Goal: Task Accomplishment & Management: Complete application form

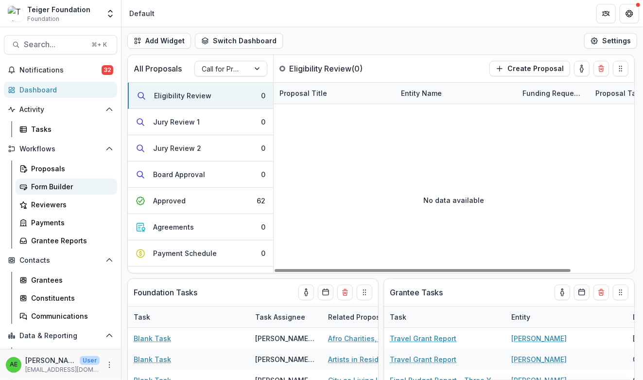
click at [42, 190] on div "Form Builder" at bounding box center [70, 186] width 78 height 10
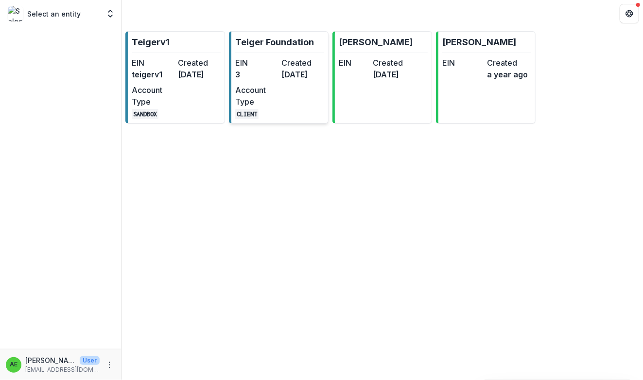
click at [260, 80] on div "EIN 3" at bounding box center [256, 68] width 43 height 23
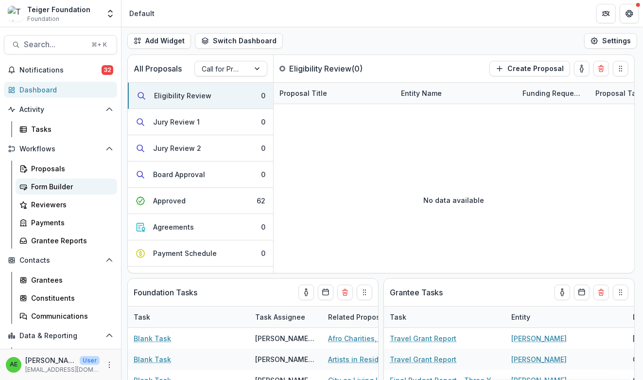
click at [82, 188] on div "Form Builder" at bounding box center [70, 186] width 78 height 10
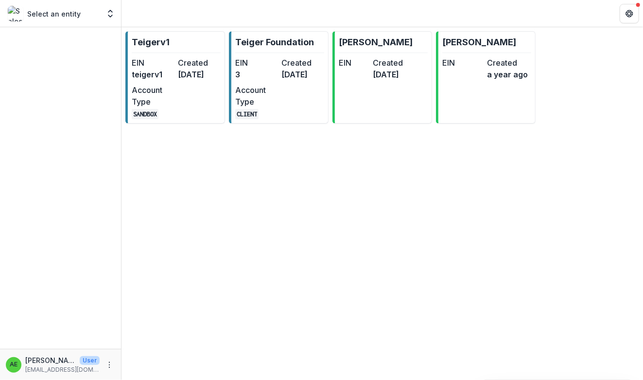
click at [83, 19] on div "Select an entity" at bounding box center [54, 14] width 92 height 16
click at [98, 15] on div "Select an entity" at bounding box center [54, 14] width 92 height 16
click at [117, 8] on button "Open entity switcher" at bounding box center [111, 13] width 14 height 19
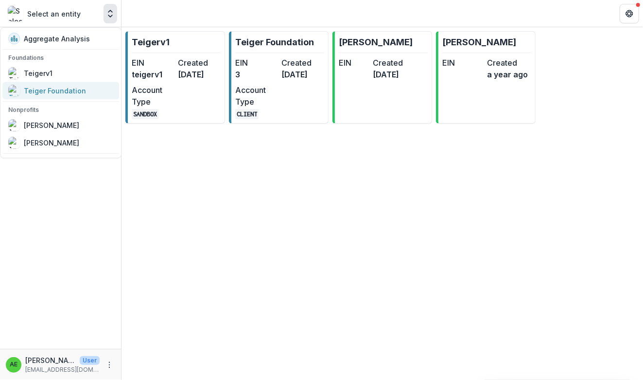
click at [63, 88] on div "Teiger Foundation" at bounding box center [55, 91] width 62 height 10
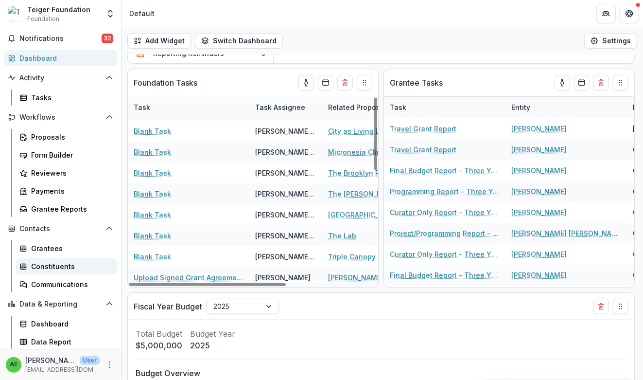
scroll to position [36, 0]
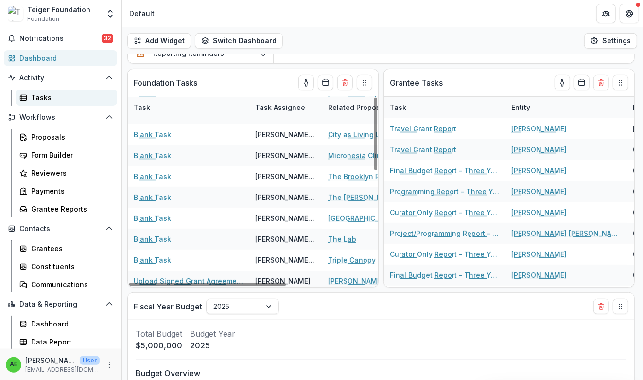
click at [38, 91] on link "Tasks" at bounding box center [67, 97] width 102 height 16
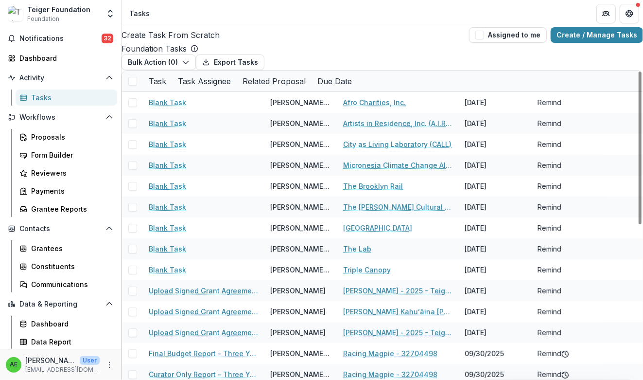
click at [136, 86] on span at bounding box center [132, 81] width 9 height 9
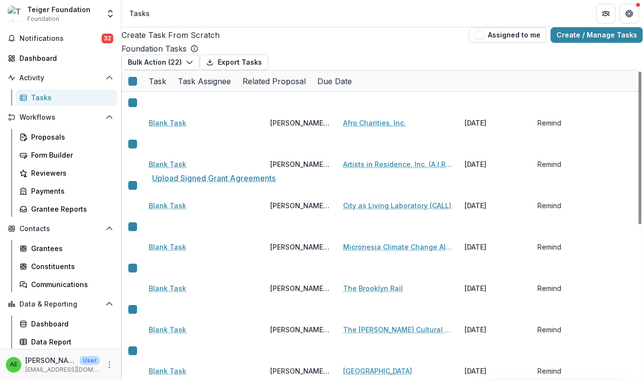
scroll to position [149, 0]
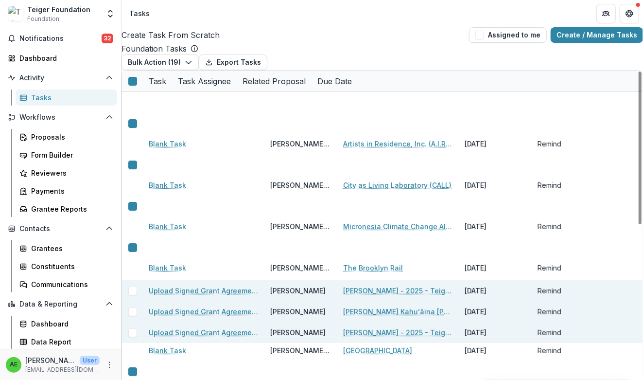
scroll to position [243, 0]
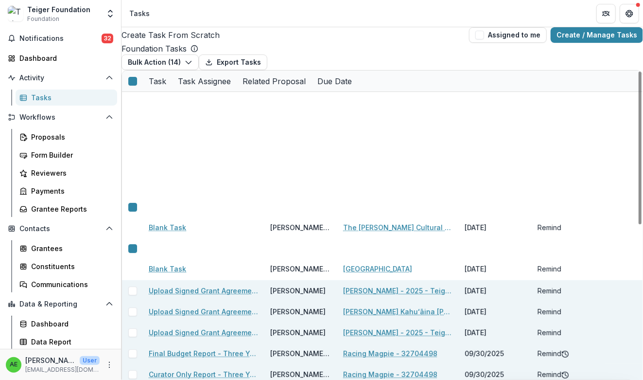
scroll to position [326, 0]
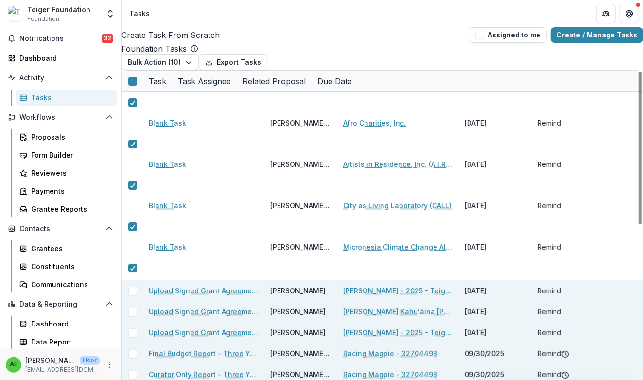
scroll to position [0, 0]
click at [188, 70] on button "Bulk Action ( 10 )" at bounding box center [160, 62] width 77 height 16
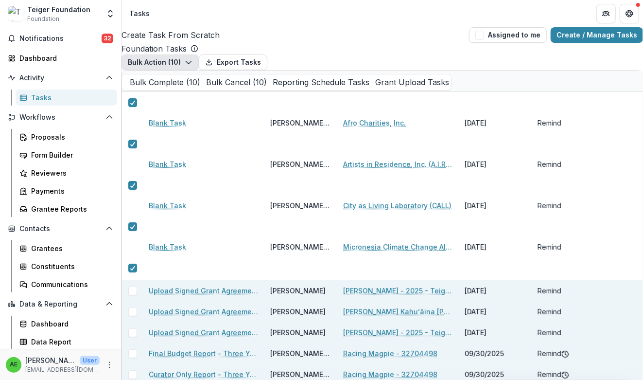
click at [200, 88] on button "Bulk Cancel ( 10 )" at bounding box center [233, 82] width 67 height 12
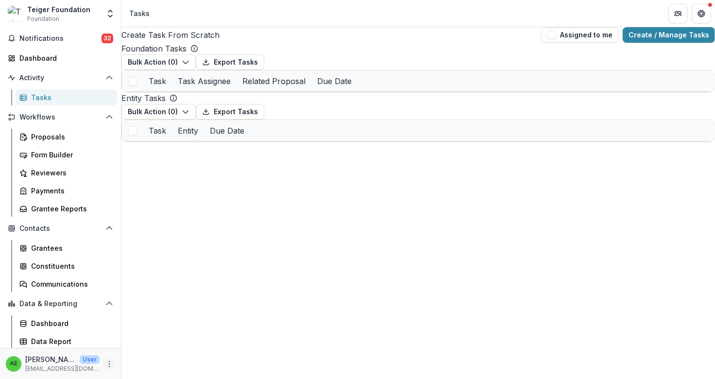
click at [108, 360] on icon "More" at bounding box center [109, 364] width 8 height 8
click at [135, 355] on button "Logout" at bounding box center [171, 359] width 104 height 16
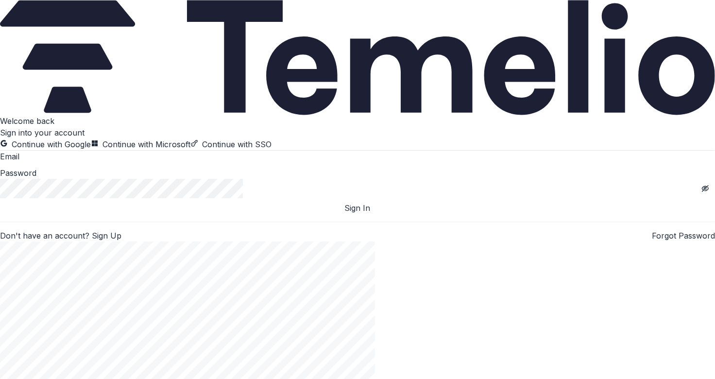
click at [97, 163] on input at bounding box center [58, 158] width 78 height 12
type input "**********"
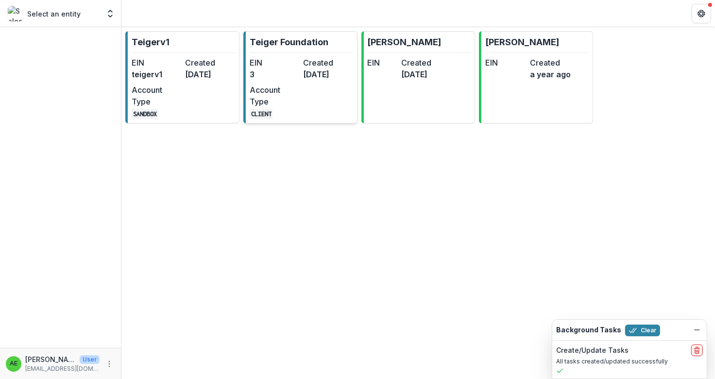
click at [276, 37] on p "Teiger Foundation" at bounding box center [289, 41] width 79 height 13
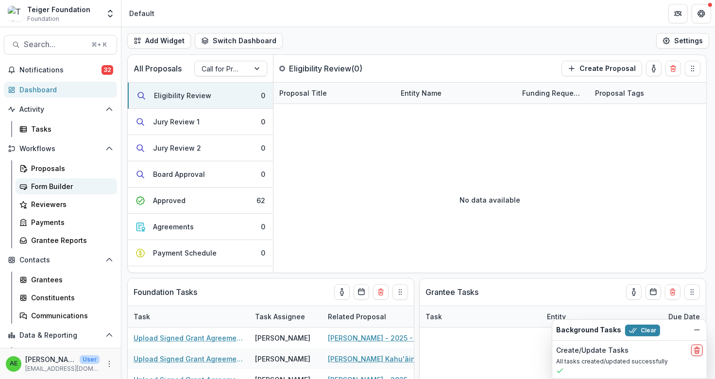
click at [61, 188] on div "Form Builder" at bounding box center [70, 186] width 78 height 10
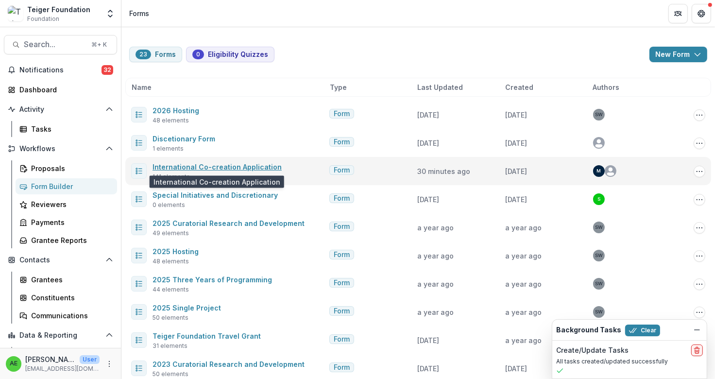
click at [221, 164] on link "International Co-creation Application" at bounding box center [217, 167] width 129 height 8
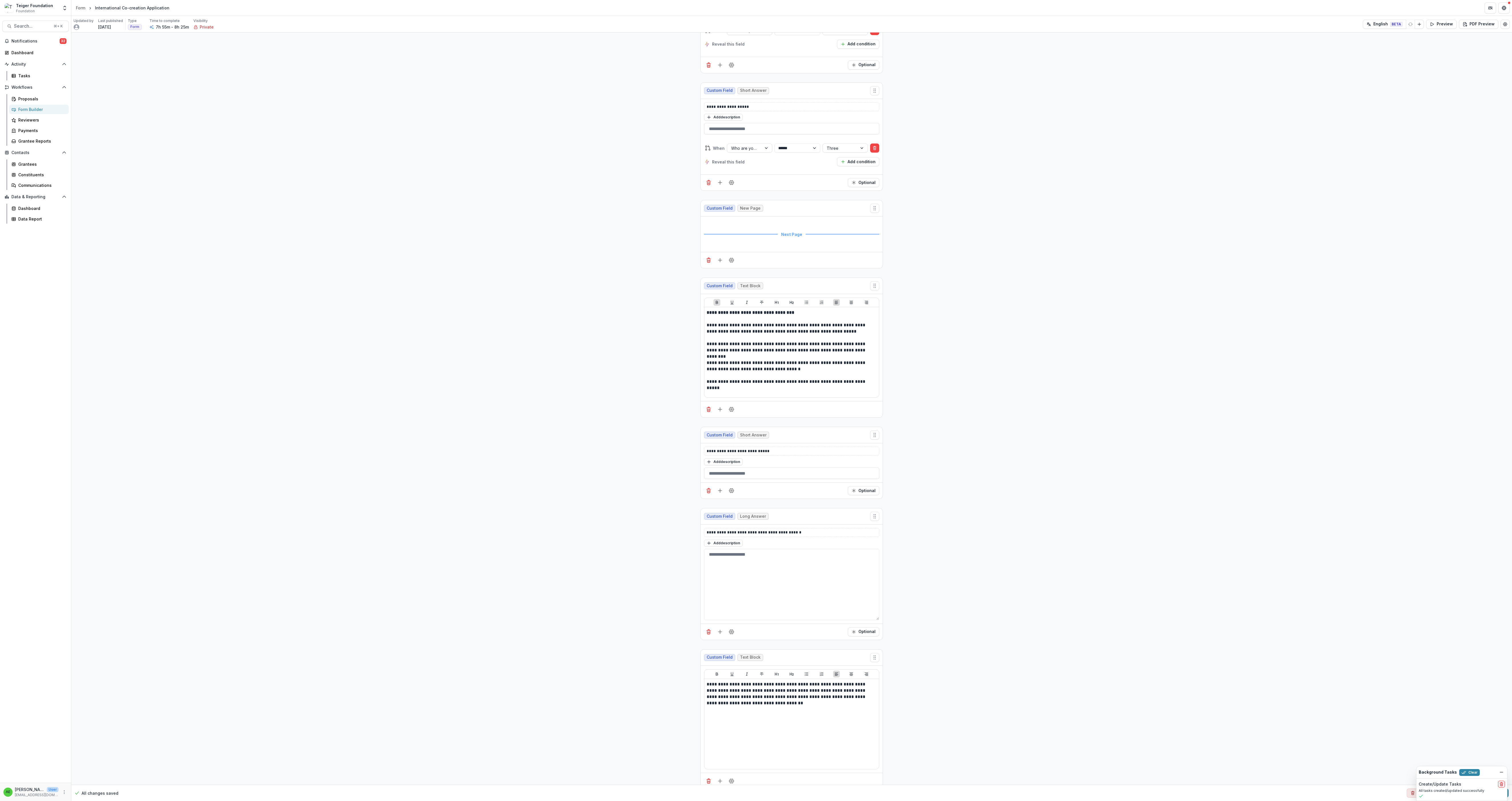
scroll to position [3915, 0]
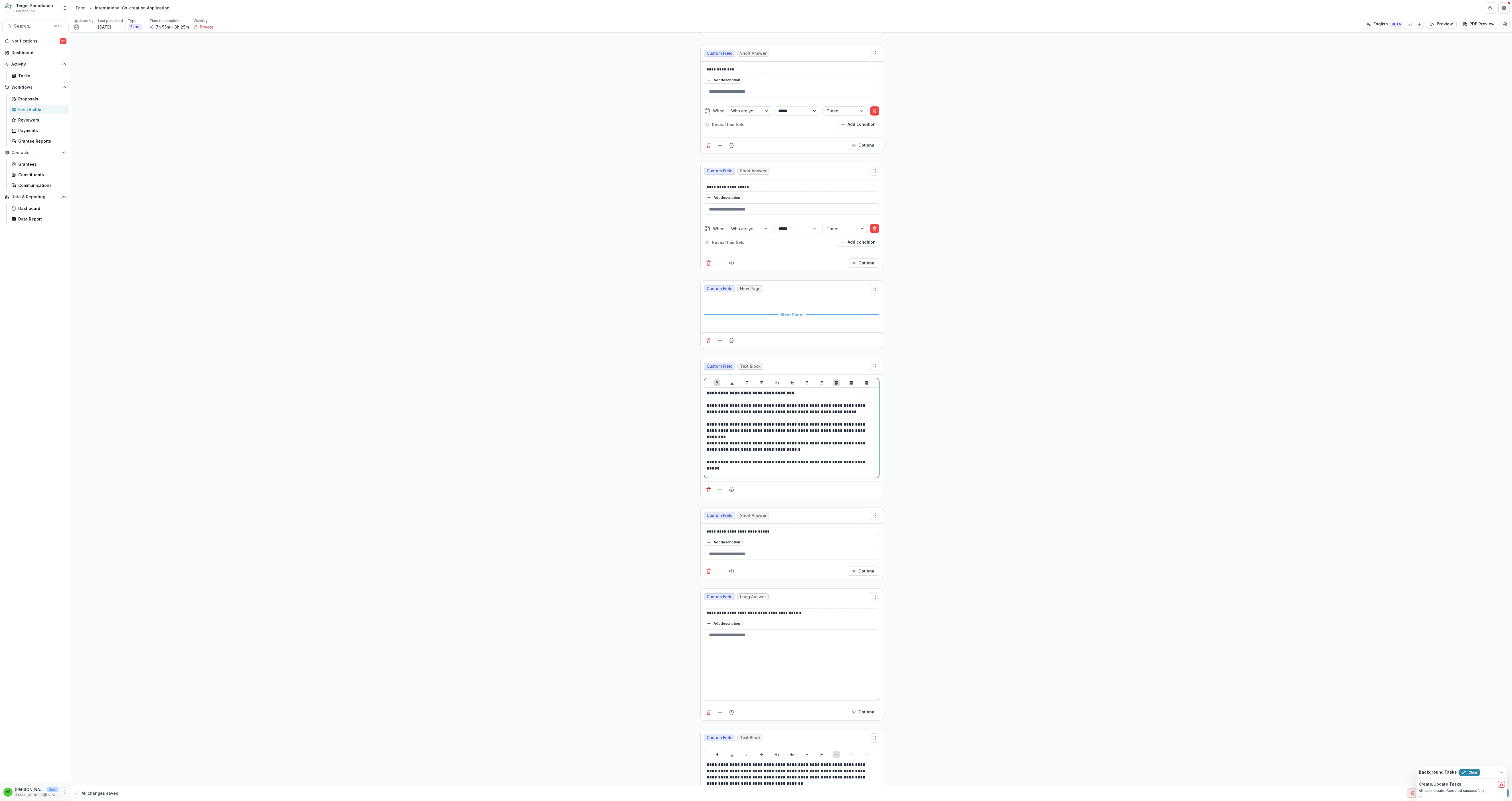
click at [420, 222] on p "**********" at bounding box center [791, 408] width 169 height 12
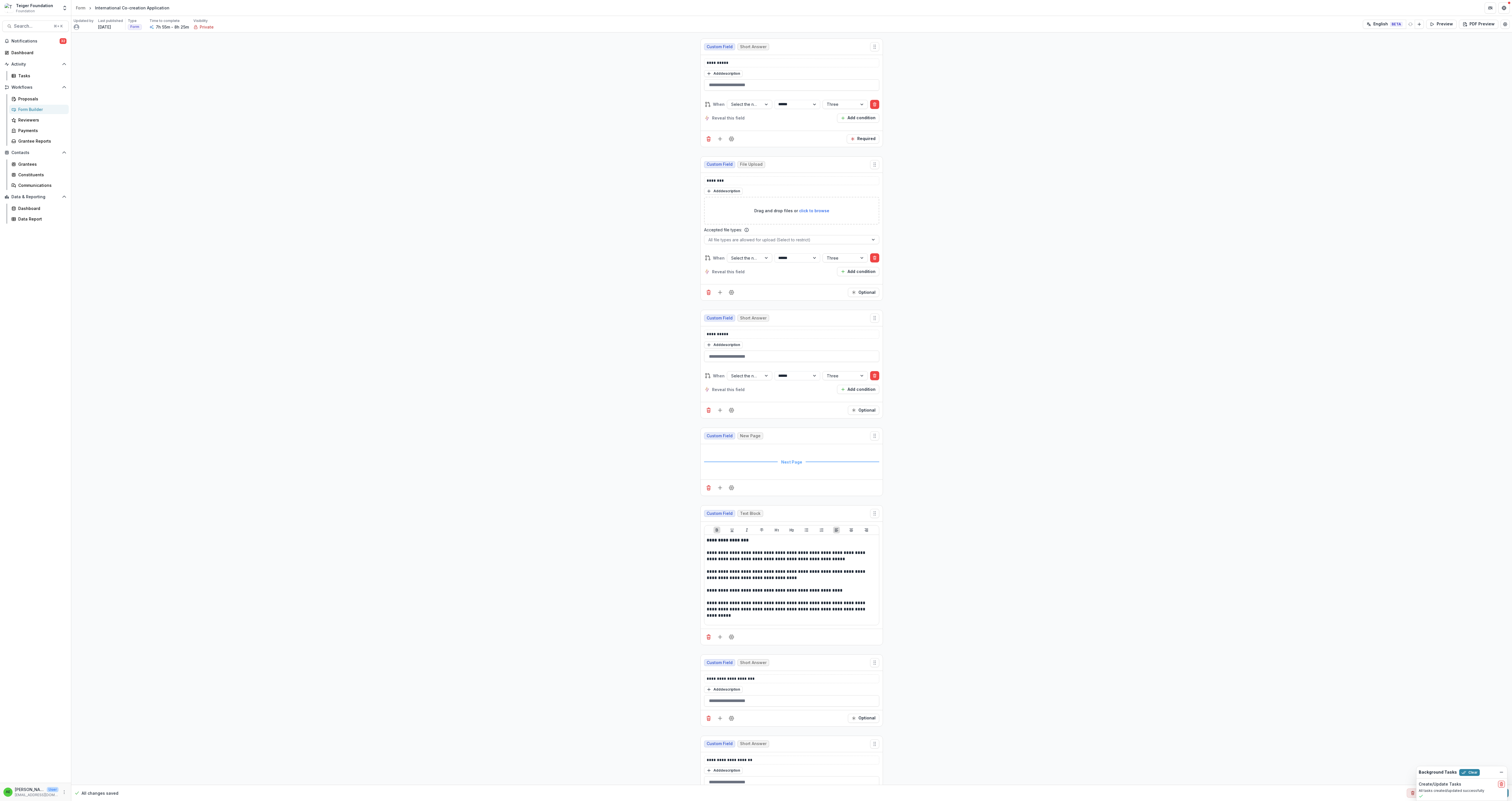
scroll to position [9007, 0]
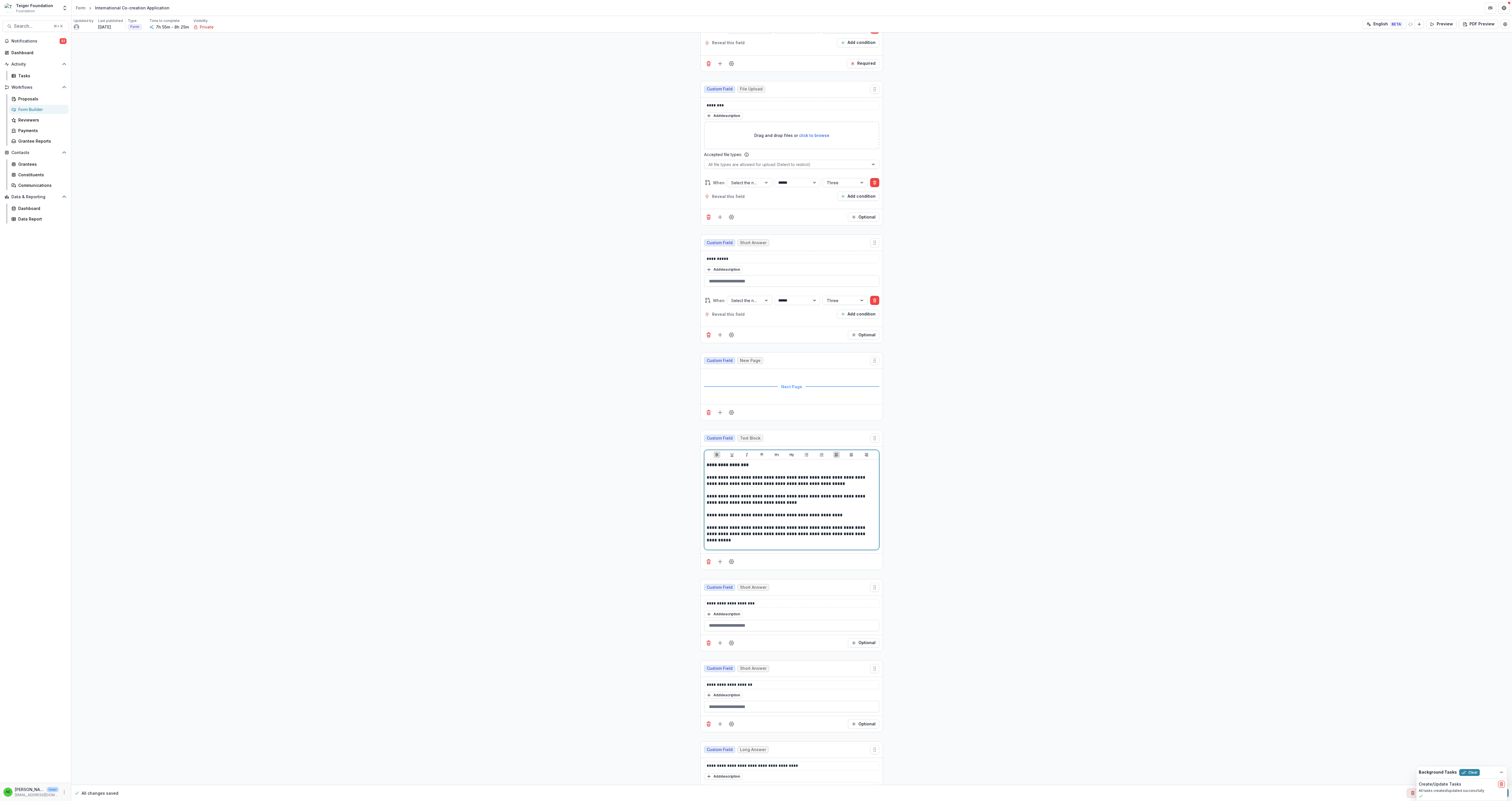
click at [420, 222] on p at bounding box center [792, 490] width 170 height 6
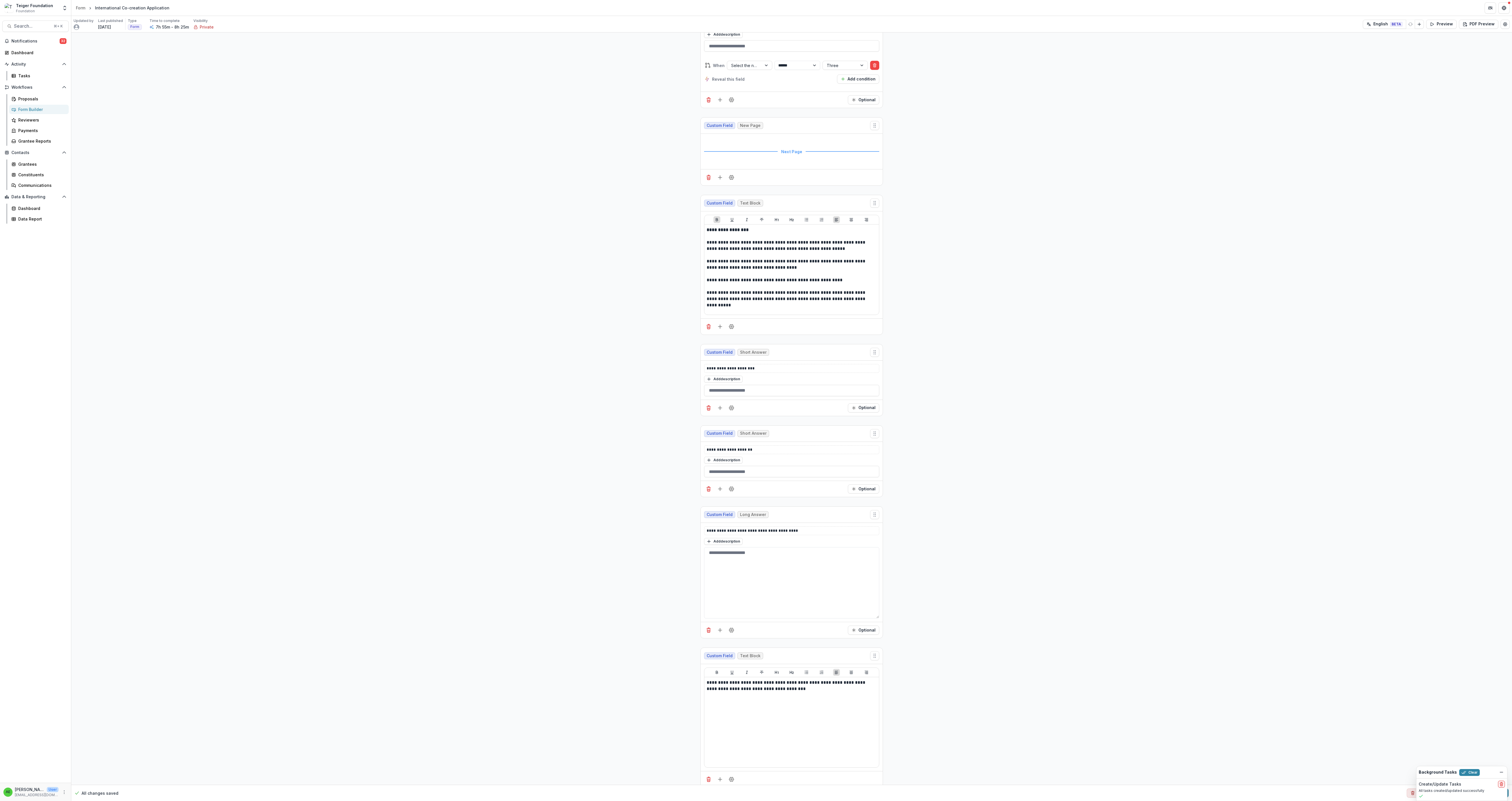
click at [420, 211] on div "Custom Field Text Block" at bounding box center [792, 203] width 182 height 16
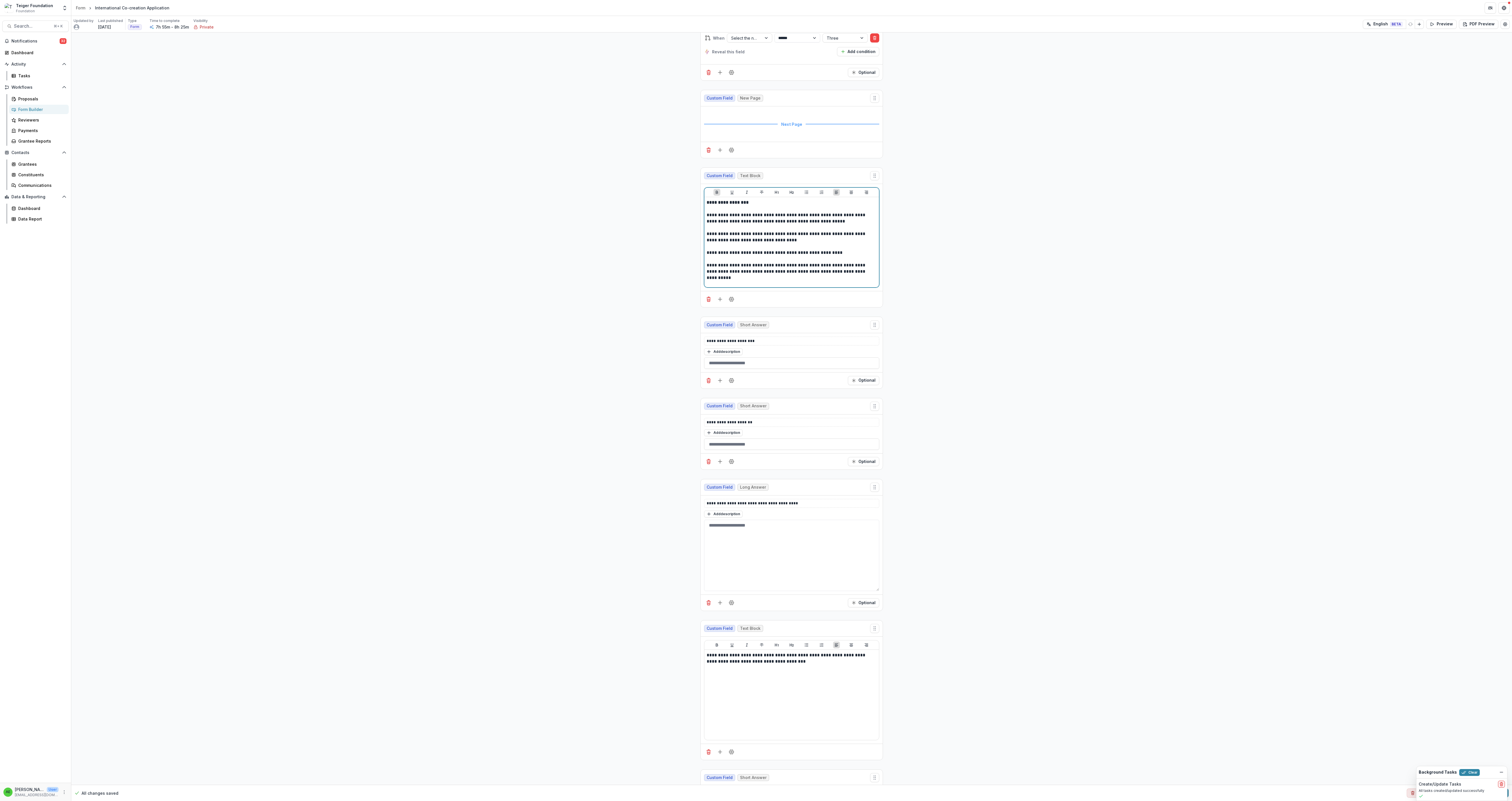
click at [420, 222] on p "**********" at bounding box center [791, 218] width 169 height 12
click at [420, 222] on p "**********" at bounding box center [791, 340] width 169 height 6
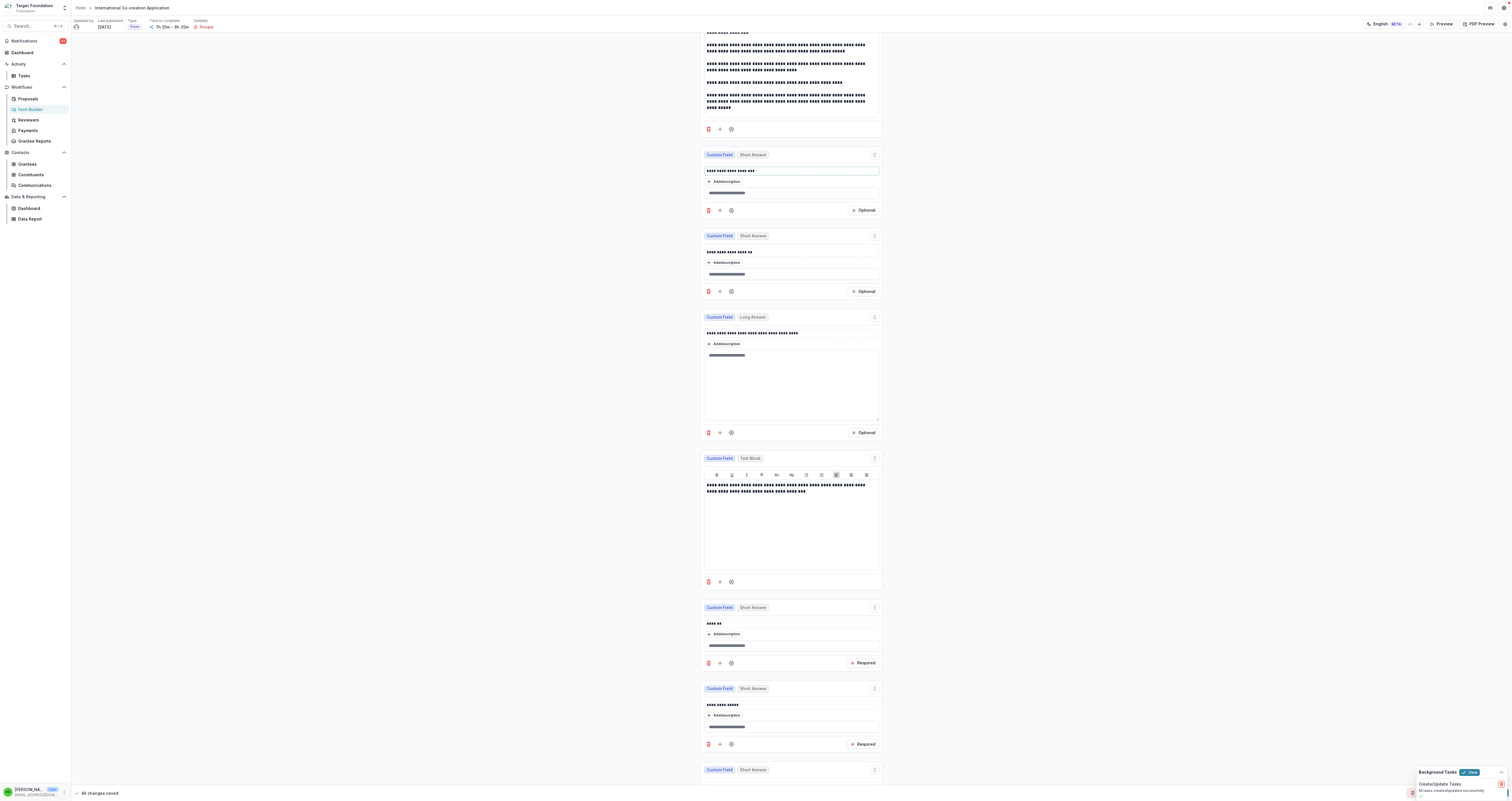
scroll to position [9438, 0]
click at [420, 62] on p at bounding box center [792, 59] width 170 height 6
click at [420, 138] on div at bounding box center [792, 130] width 182 height 16
click at [420, 133] on icon "Add field" at bounding box center [720, 130] width 6 height 6
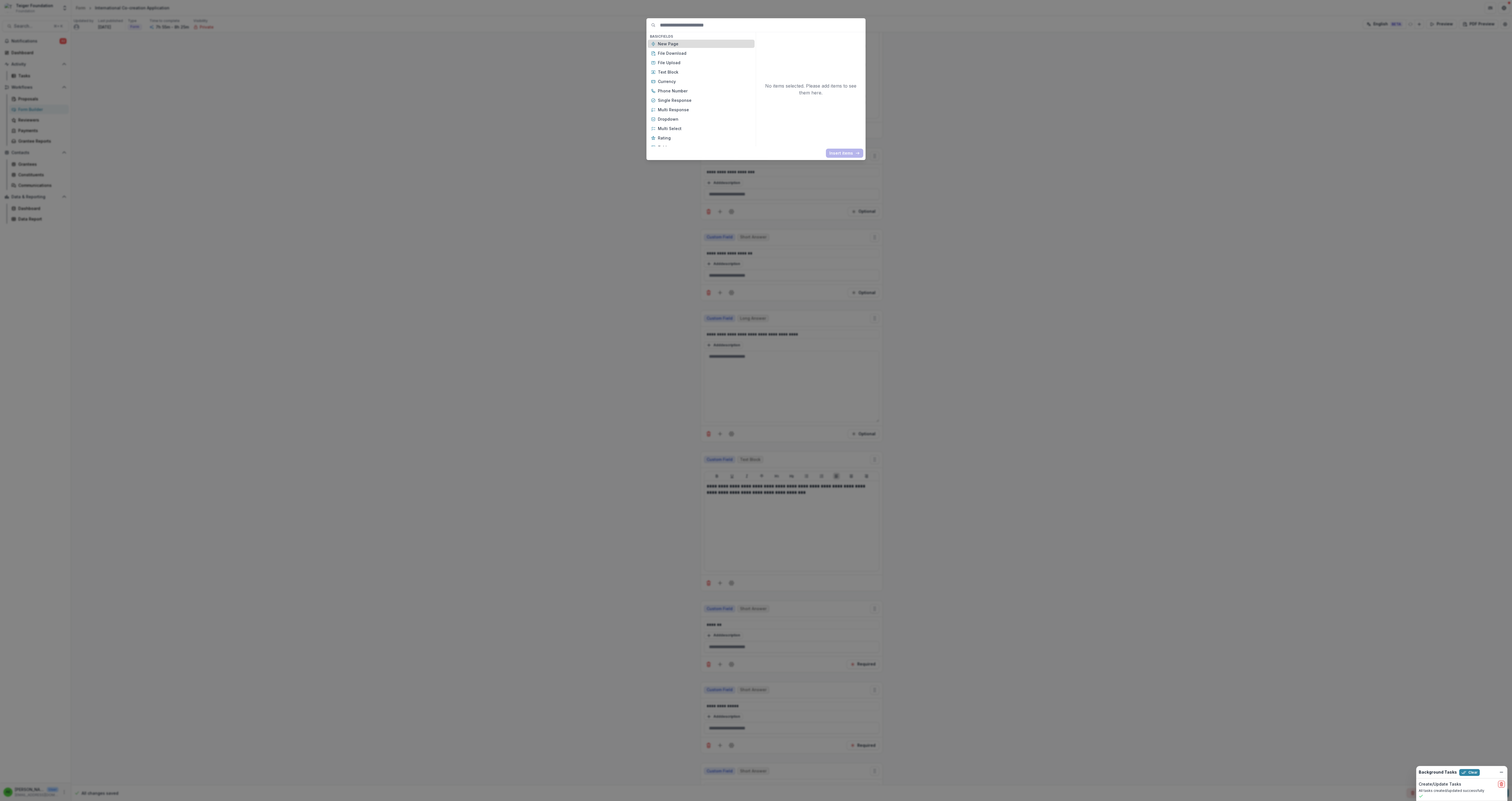
click at [420, 45] on p "New Page" at bounding box center [704, 44] width 93 height 6
click at [420, 153] on button "Insert 1 items" at bounding box center [843, 153] width 41 height 9
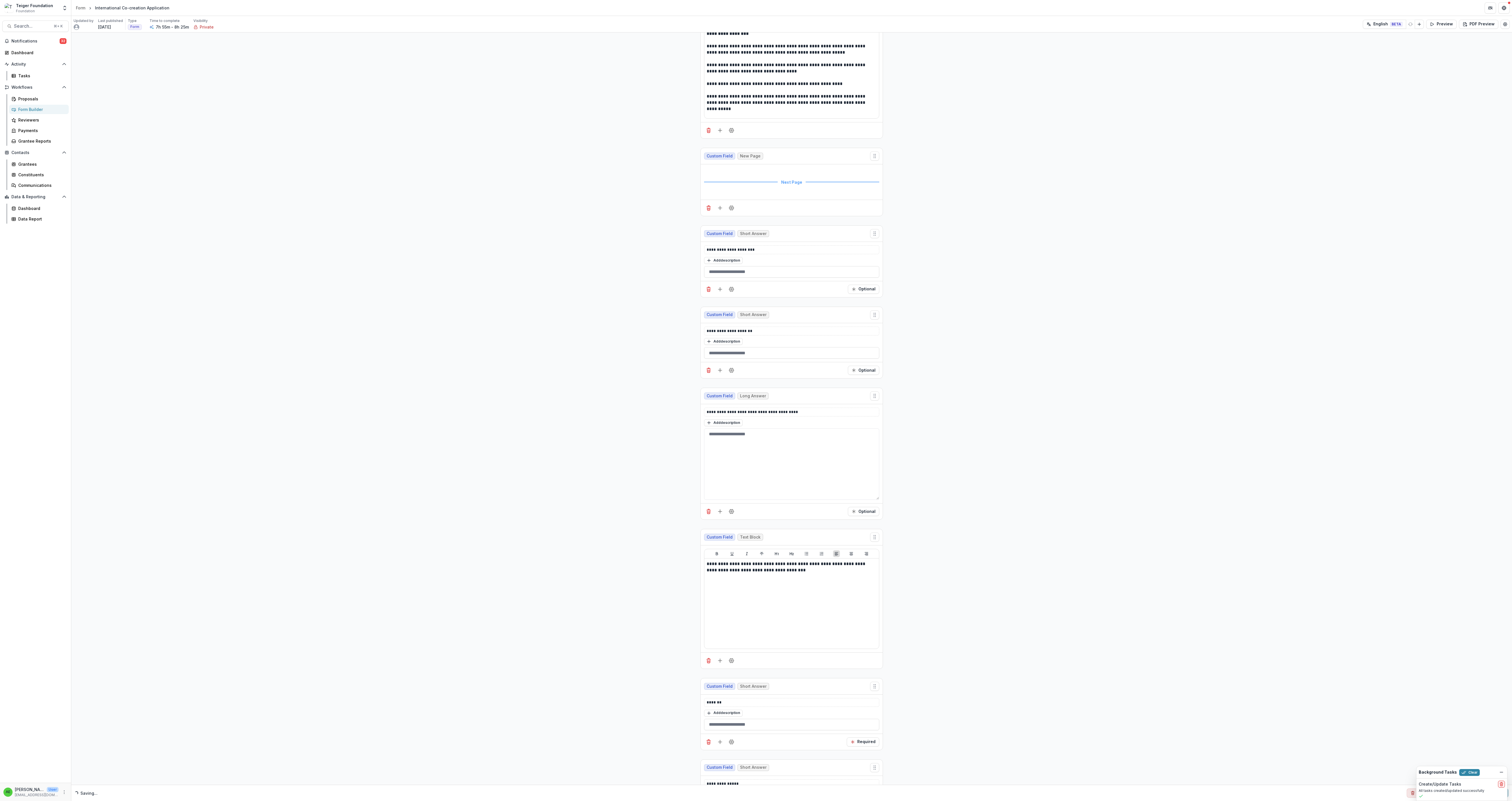
click at [420, 196] on div "Next Page" at bounding box center [792, 182] width 175 height 29
click at [420, 211] on icon "Delete field" at bounding box center [708, 208] width 6 height 6
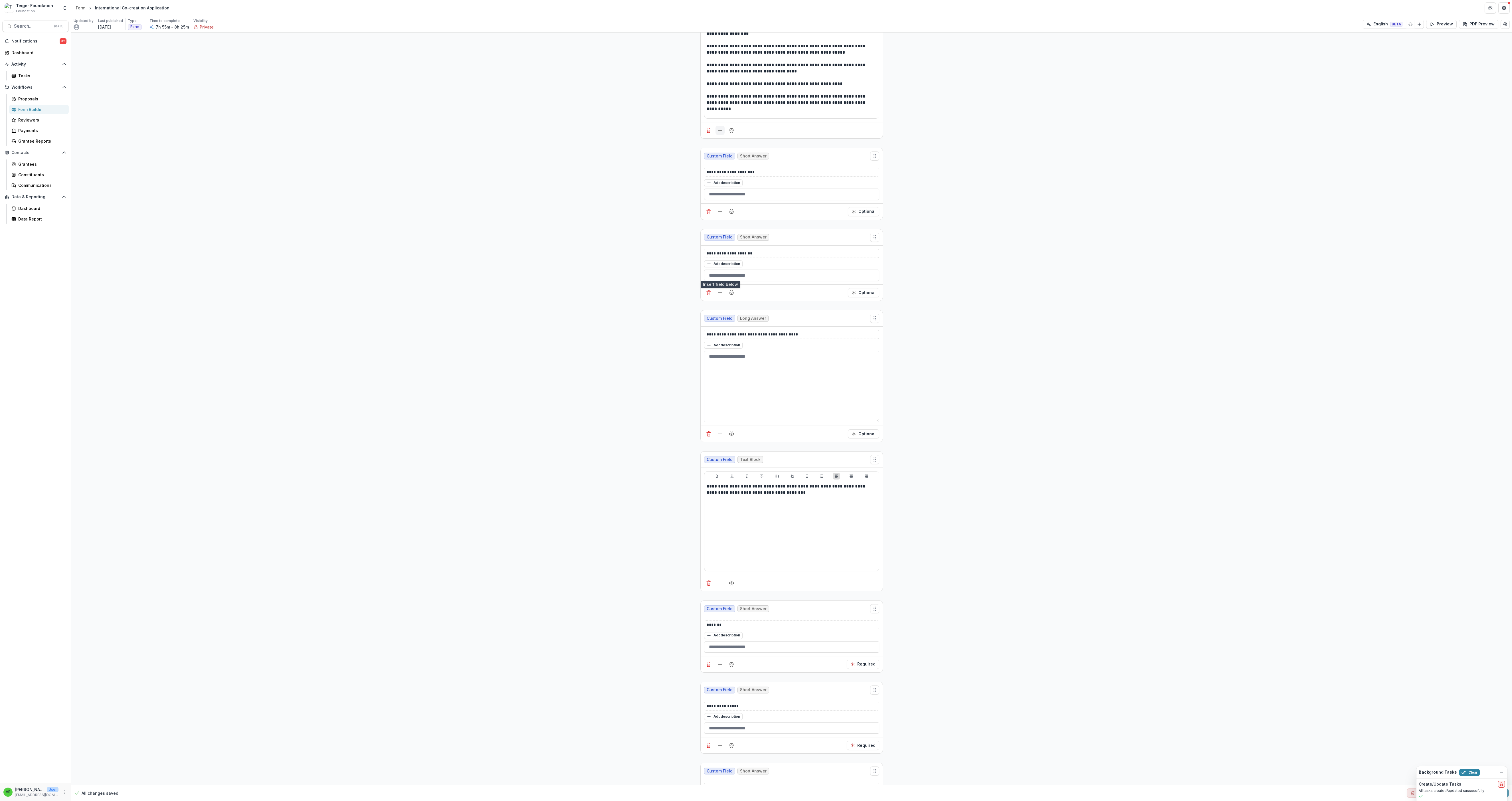
click at [420, 133] on icon "Add field" at bounding box center [720, 130] width 6 height 6
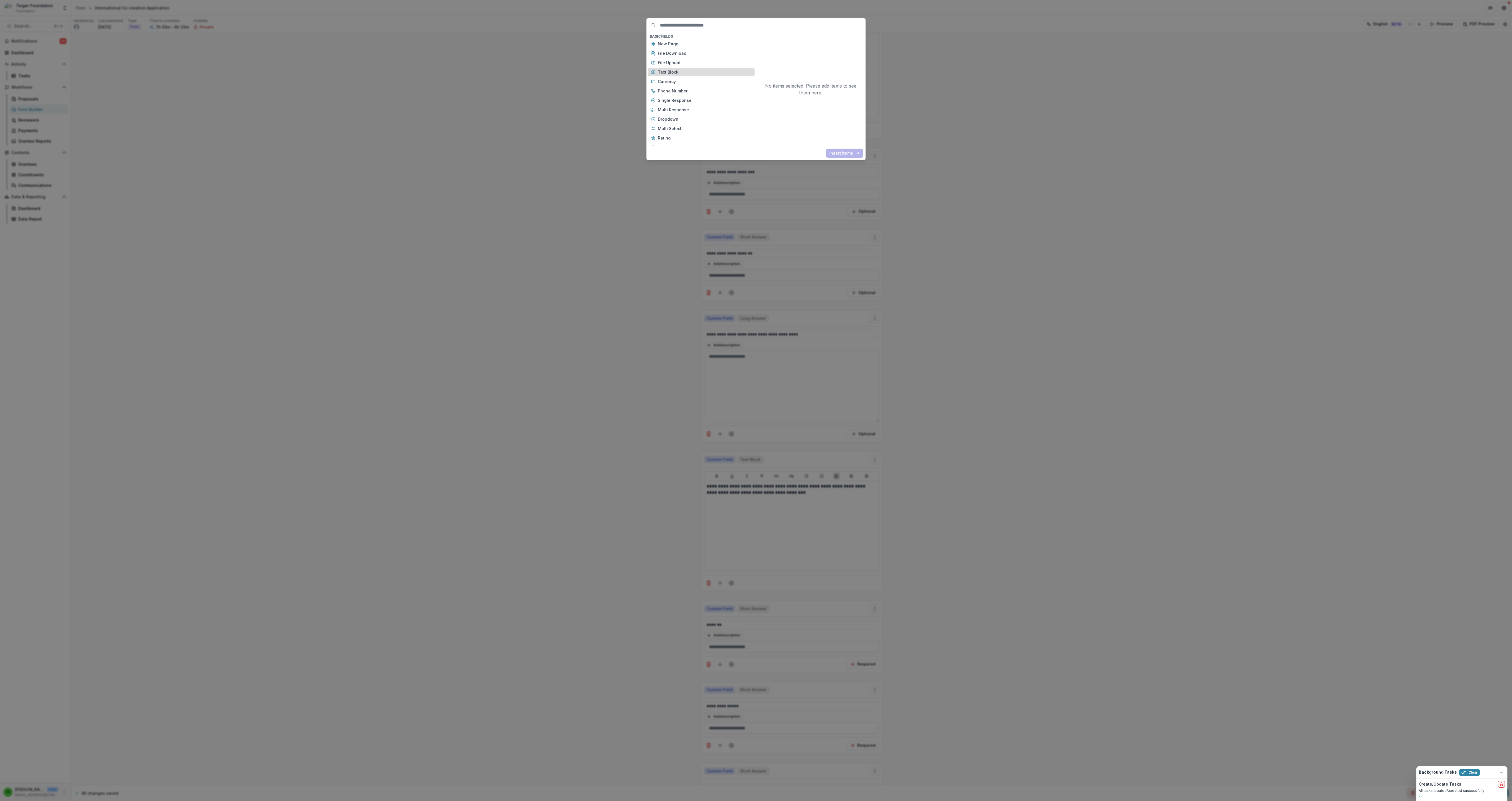
click at [420, 72] on p "Text Block" at bounding box center [704, 72] width 93 height 6
click at [420, 154] on button "Insert 1 items" at bounding box center [843, 153] width 41 height 9
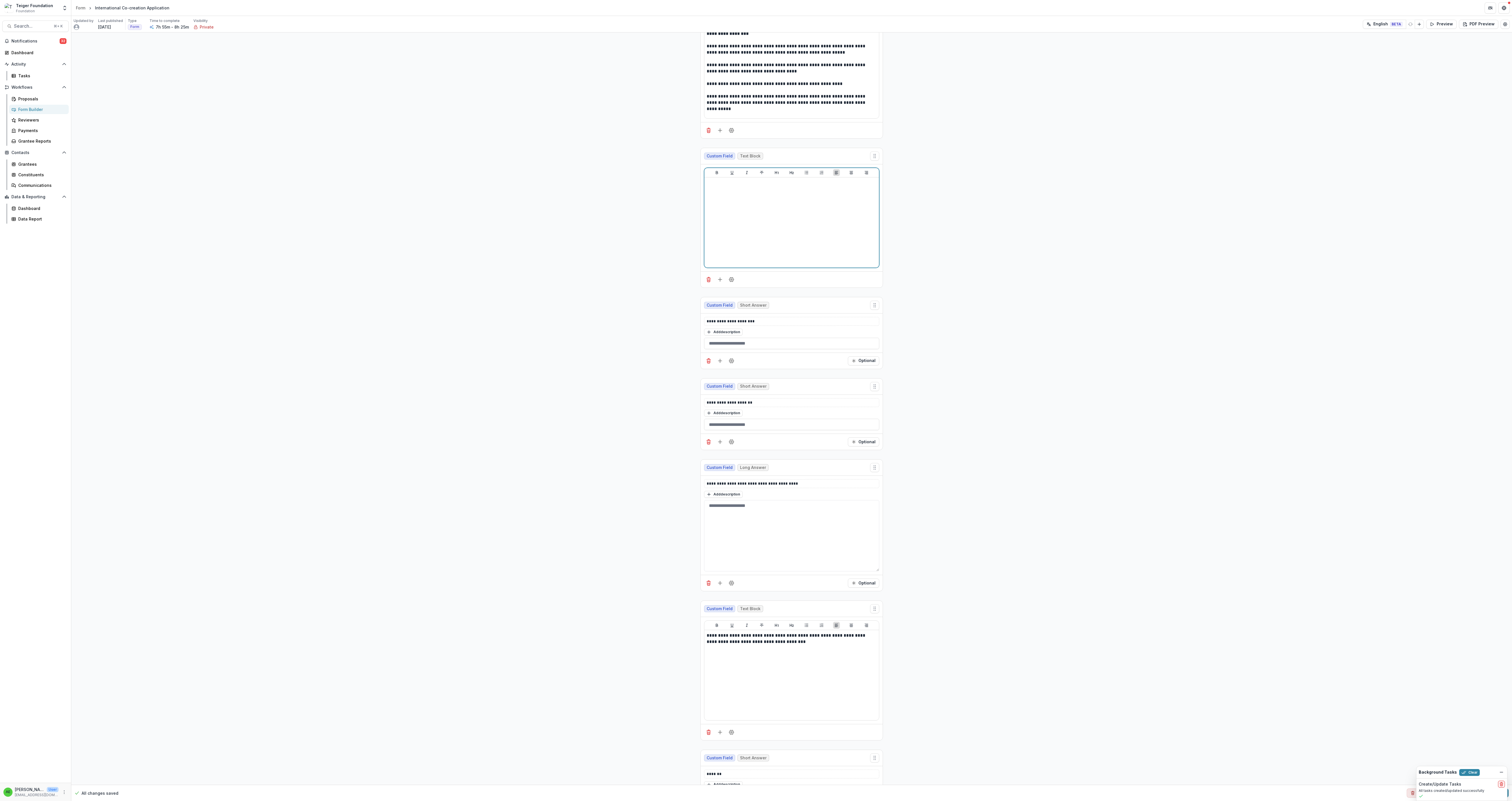
click at [420, 222] on div at bounding box center [792, 222] width 170 height 86
drag, startPoint x: 767, startPoint y: 330, endPoint x: 654, endPoint y: 329, distance: 113.0
click at [420, 174] on icon "Heading 2" at bounding box center [791, 173] width 4 height 3
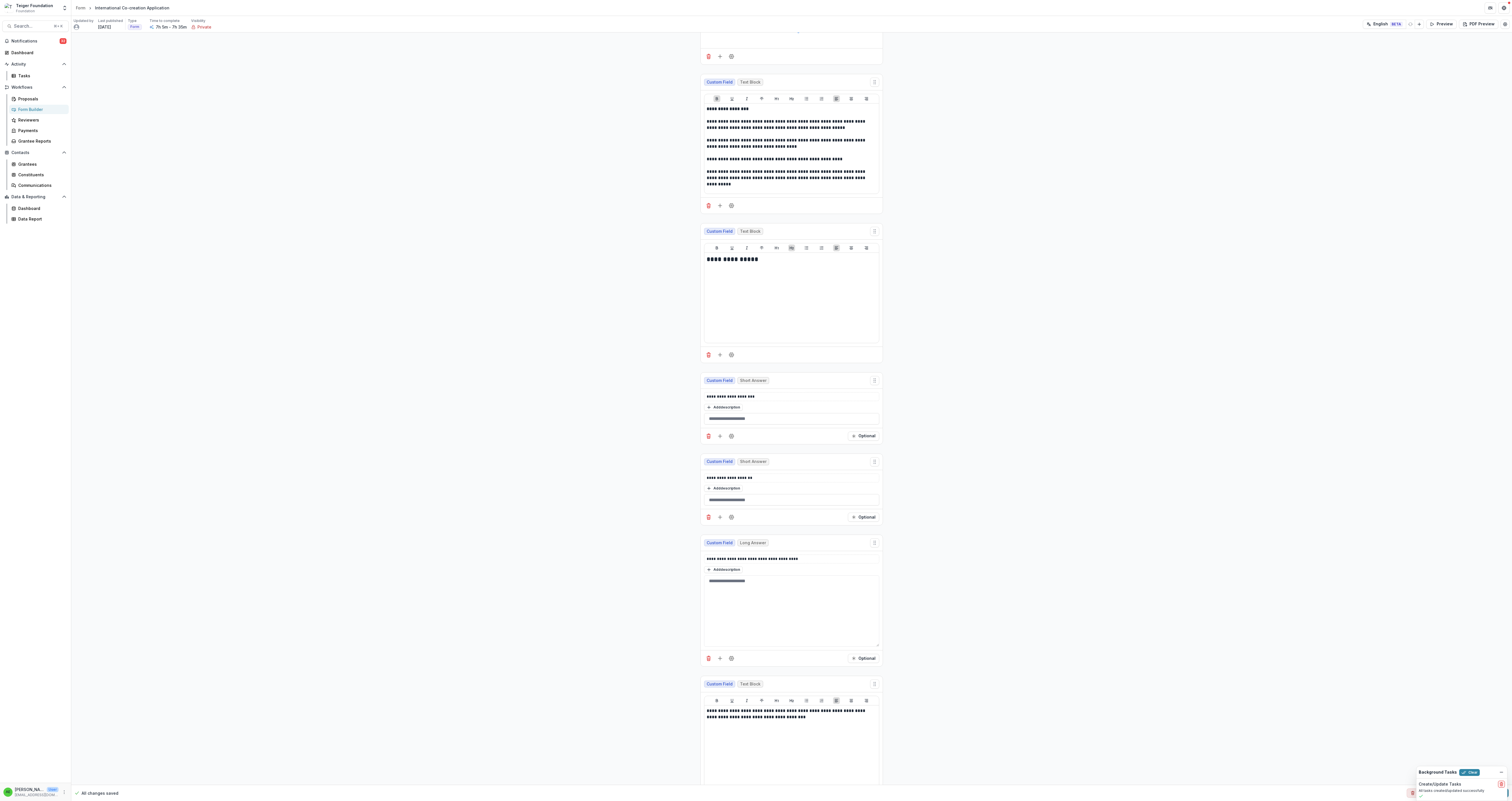
scroll to position [9312, 0]
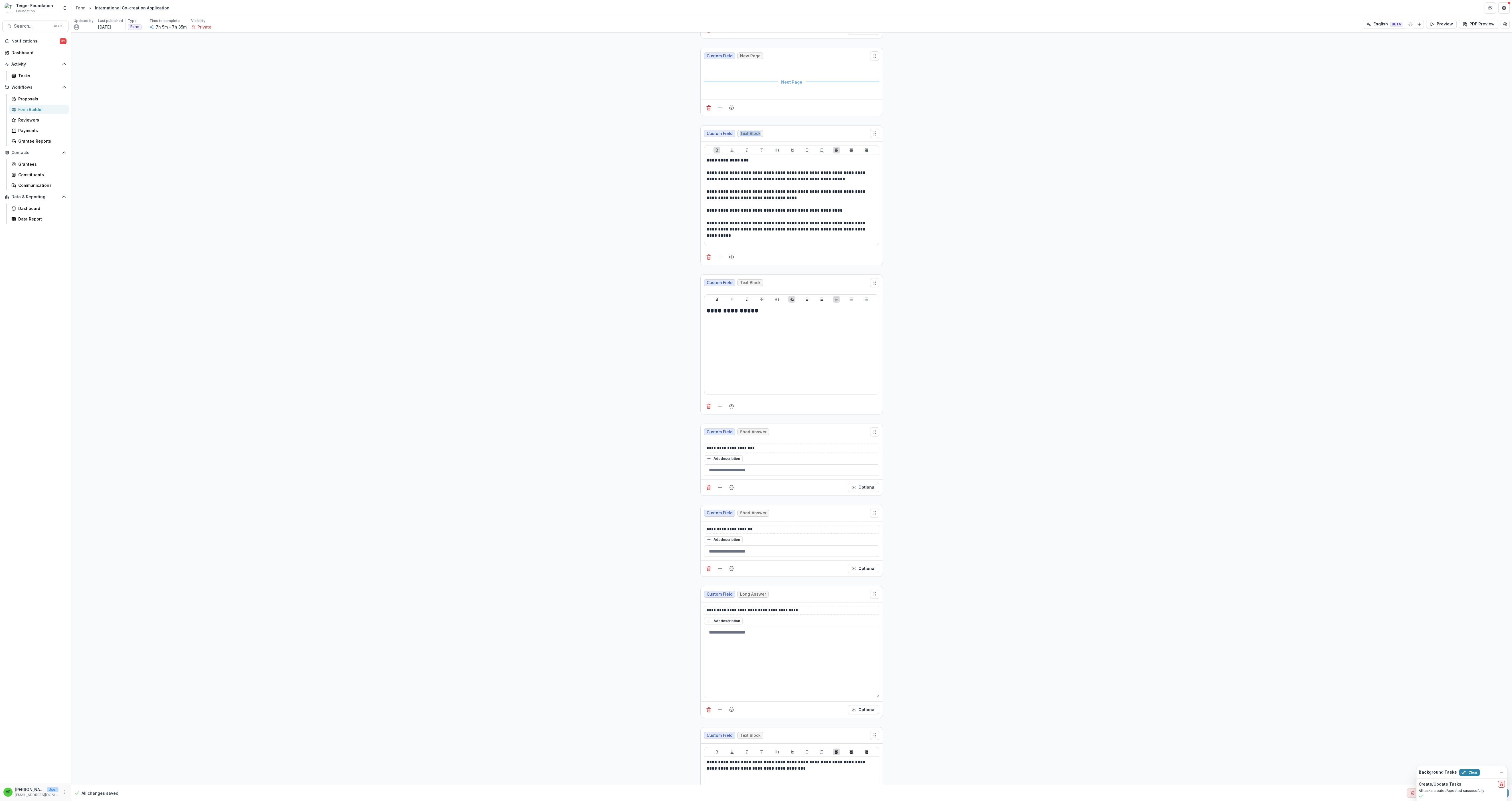
drag, startPoint x: 791, startPoint y: 274, endPoint x: 785, endPoint y: 270, distance: 7.2
click at [420, 142] on div "Custom Field Text Block" at bounding box center [792, 134] width 182 height 16
drag, startPoint x: 786, startPoint y: 276, endPoint x: 778, endPoint y: 269, distance: 10.6
click at [420, 142] on div "Custom Field Text Block" at bounding box center [792, 134] width 182 height 16
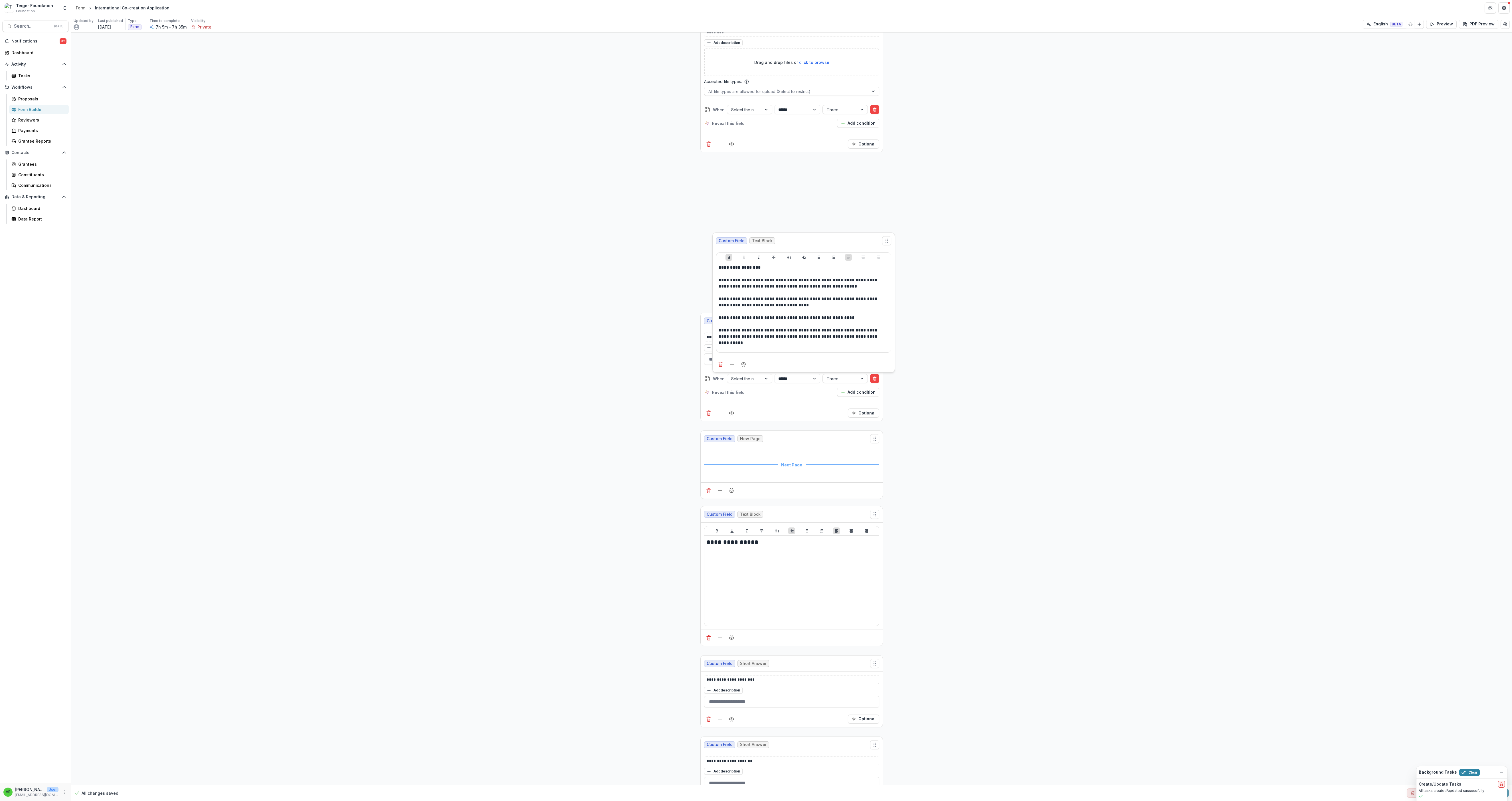
scroll to position [9077, 0]
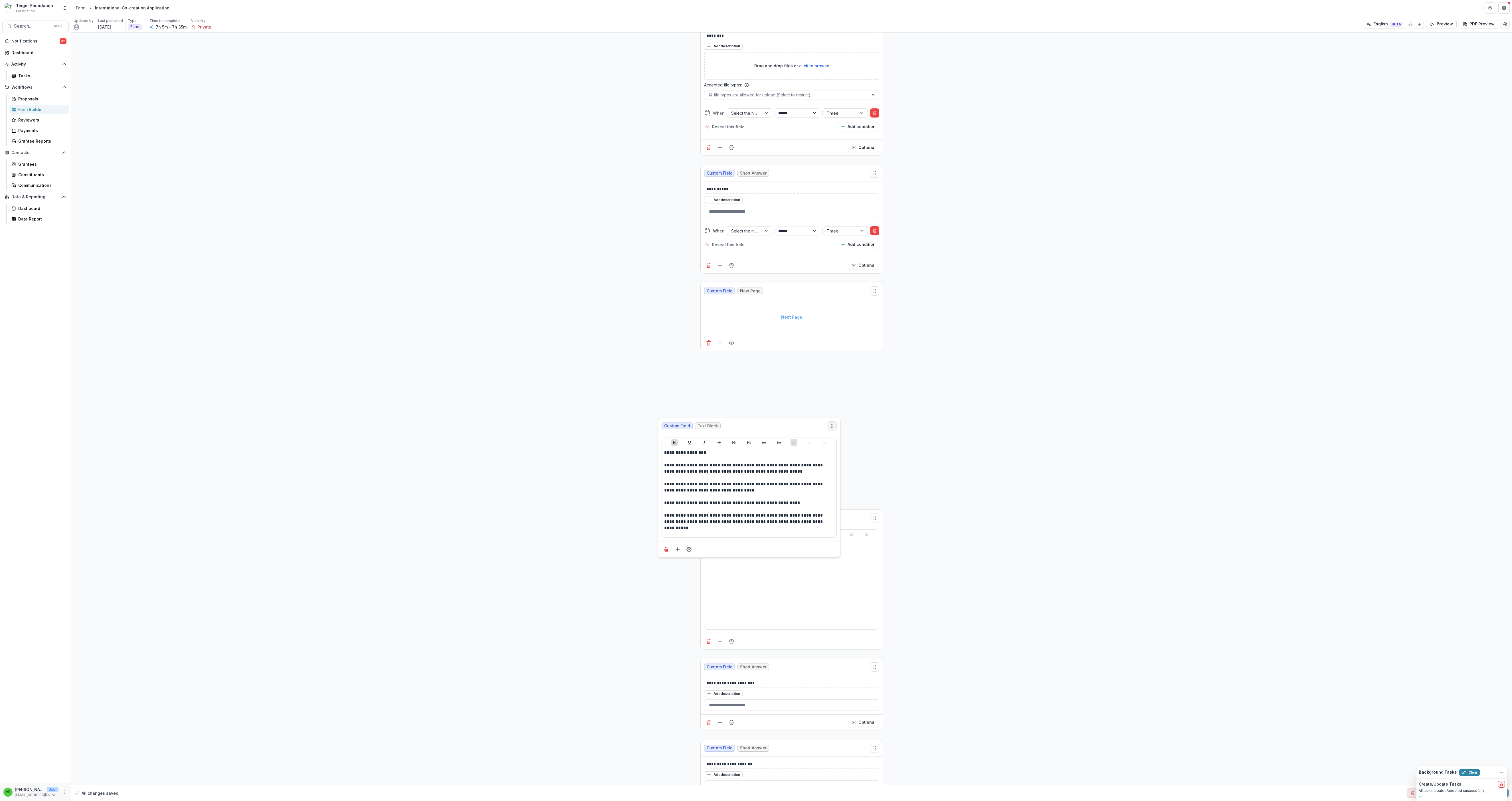
drag, startPoint x: 879, startPoint y: 242, endPoint x: 831, endPoint y: 569, distance: 330.5
click at [420, 222] on button "Move field" at bounding box center [832, 426] width 9 height 9
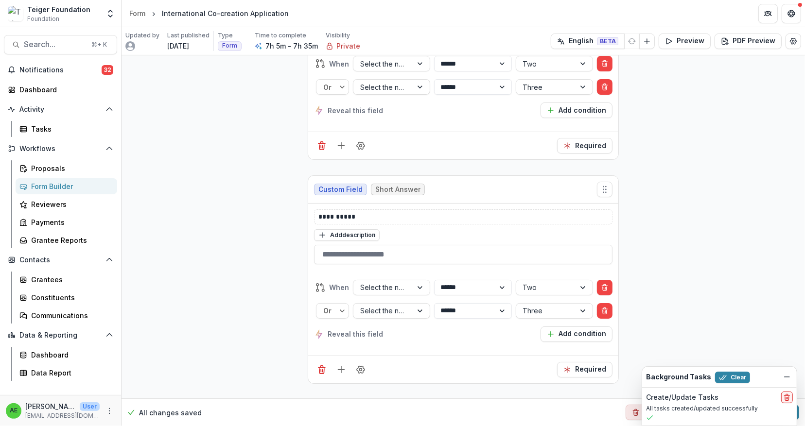
scroll to position [13160, 0]
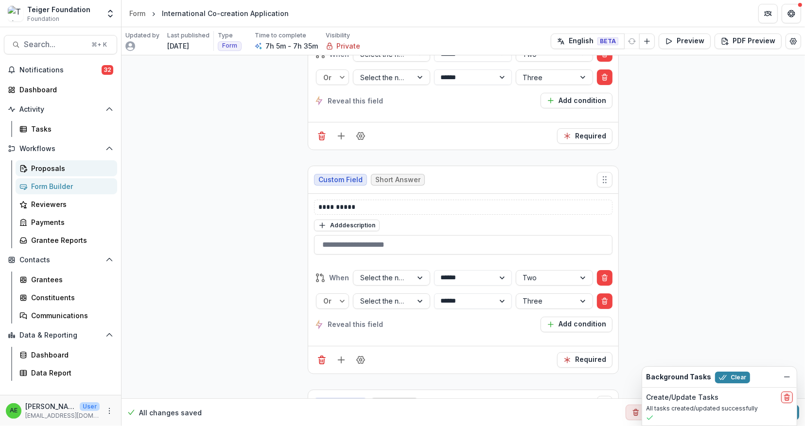
click at [68, 168] on div "Proposals" at bounding box center [70, 168] width 78 height 10
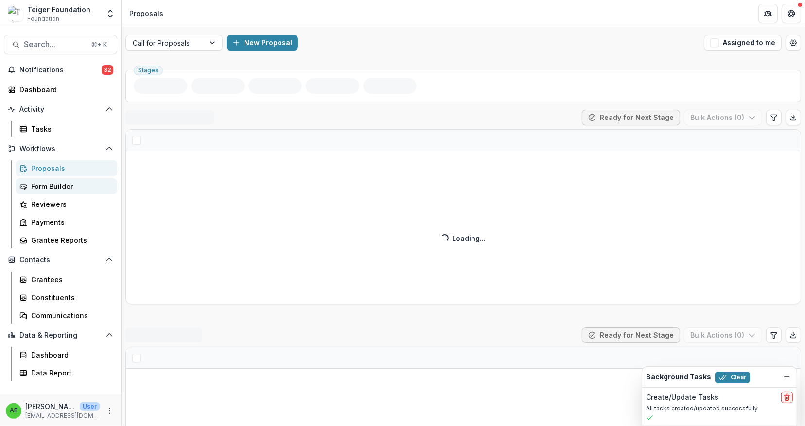
click at [62, 188] on div "Form Builder" at bounding box center [70, 186] width 78 height 10
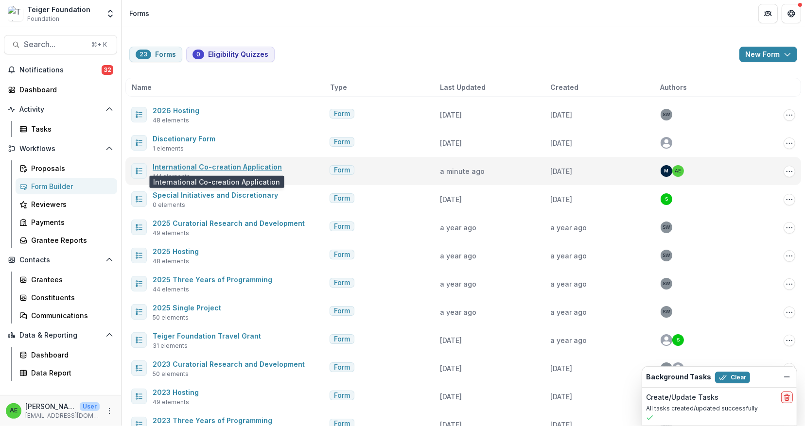
click at [230, 166] on link "International Co-creation Application" at bounding box center [217, 167] width 129 height 8
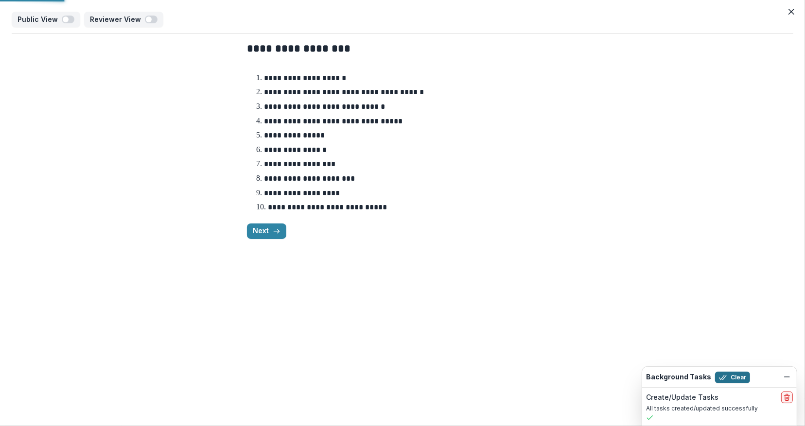
click at [715, 378] on icon "Dismiss" at bounding box center [787, 377] width 8 height 8
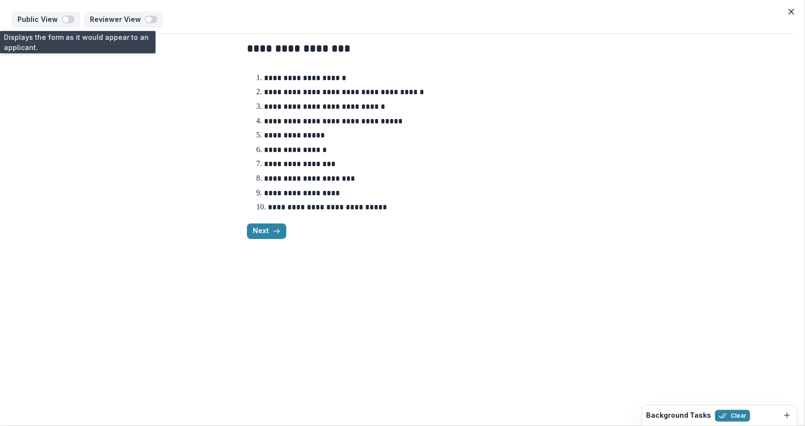
click at [660, 288] on div "**********" at bounding box center [402, 213] width 805 height 426
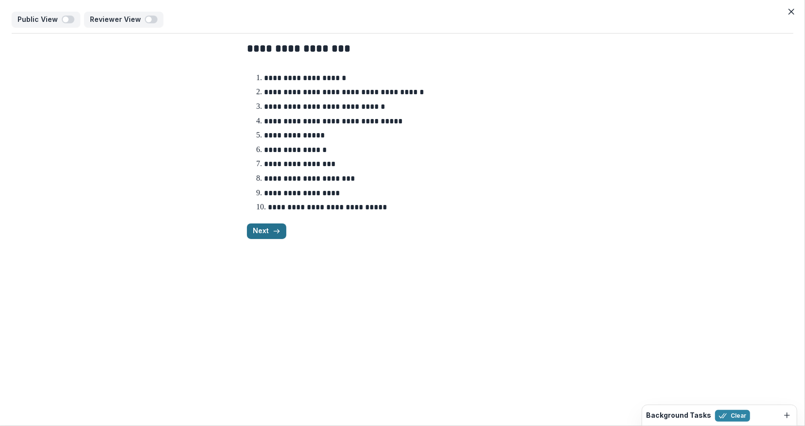
click at [274, 231] on icon "button" at bounding box center [277, 231] width 8 height 8
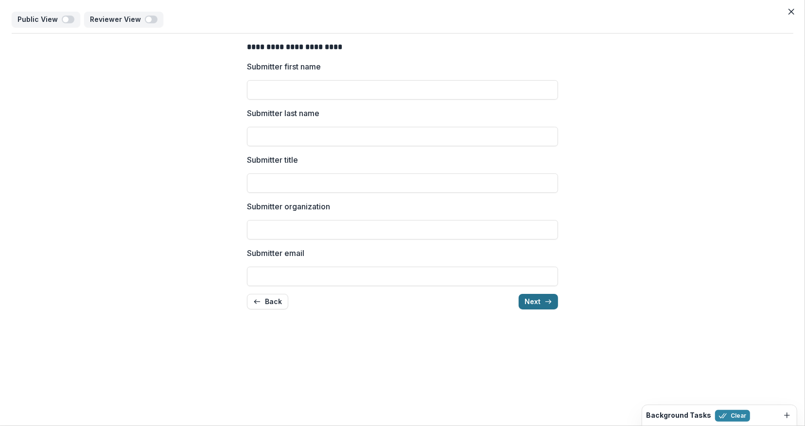
click at [525, 298] on button "Next" at bounding box center [538, 302] width 39 height 16
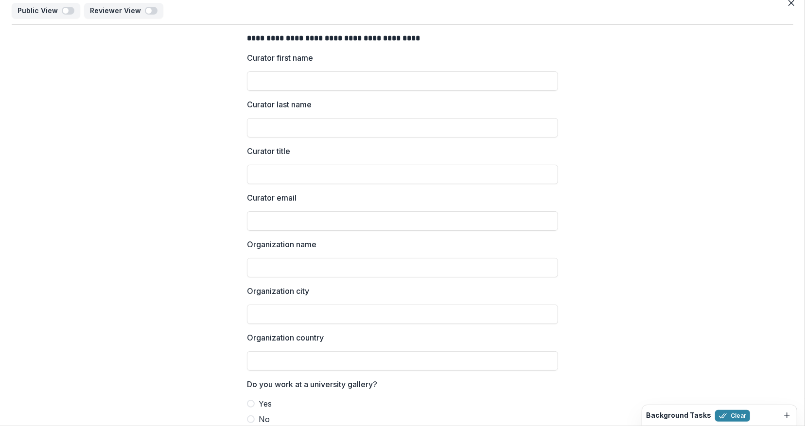
scroll to position [104, 0]
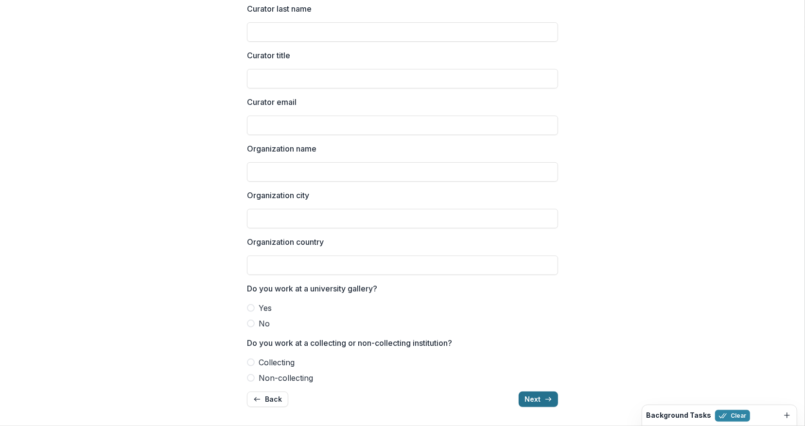
click at [535, 379] on button "Next" at bounding box center [538, 400] width 39 height 16
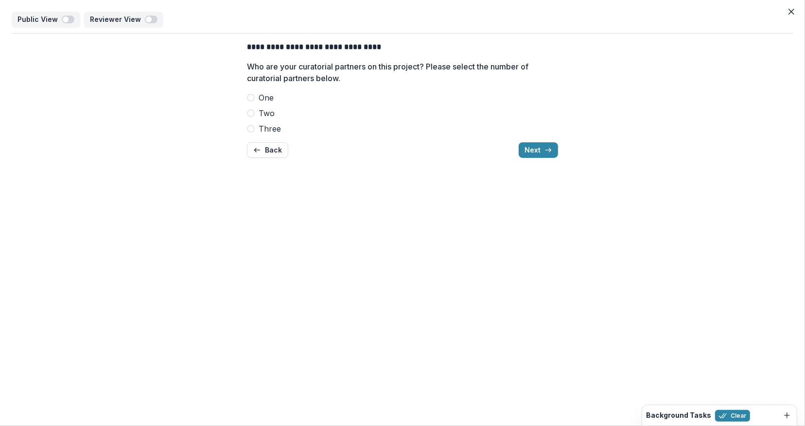
drag, startPoint x: 540, startPoint y: 148, endPoint x: 495, endPoint y: 116, distance: 54.6
click at [495, 116] on div "**********" at bounding box center [402, 100] width 311 height 132
click at [535, 152] on button "Next" at bounding box center [538, 150] width 39 height 16
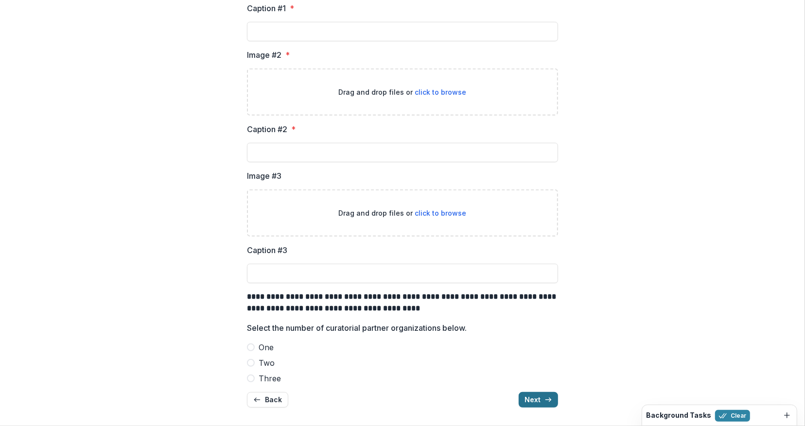
click at [531, 379] on button "Next" at bounding box center [538, 400] width 39 height 16
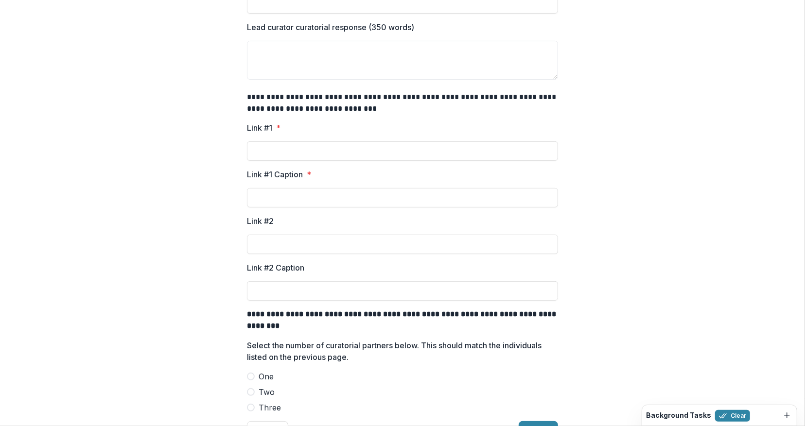
scroll to position [291, 0]
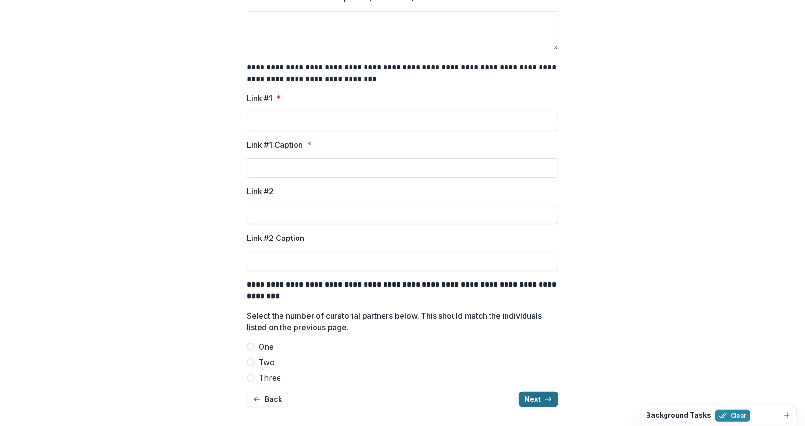
click at [527, 379] on button "Next" at bounding box center [538, 400] width 39 height 16
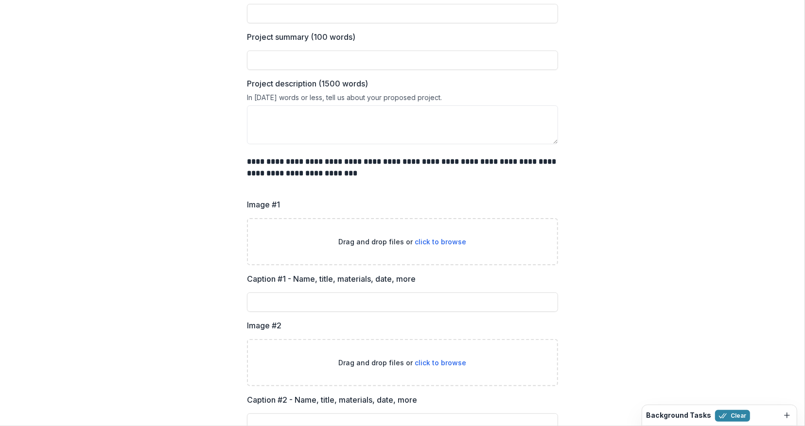
scroll to position [0, 0]
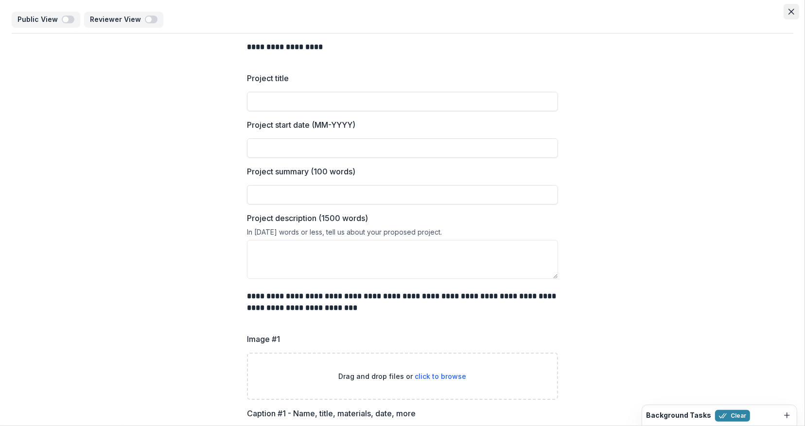
click at [715, 9] on icon "Close" at bounding box center [791, 12] width 6 height 6
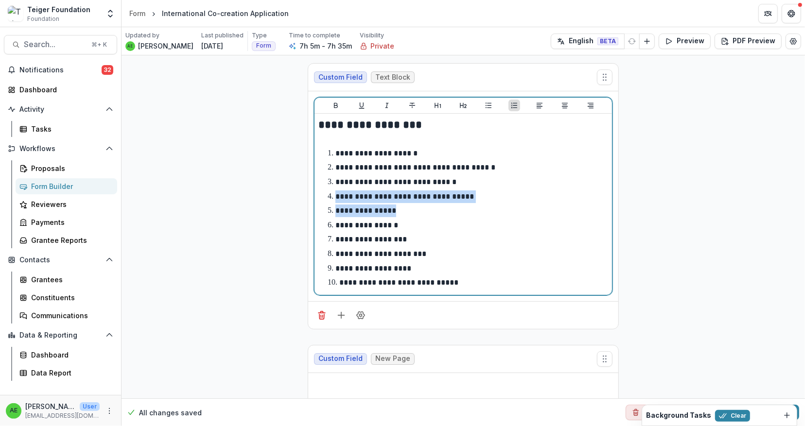
drag, startPoint x: 403, startPoint y: 206, endPoint x: 319, endPoint y: 197, distance: 85.1
click at [319, 197] on div "**********" at bounding box center [463, 205] width 290 height 174
copy ol "**********"
click at [410, 231] on ol "**********" at bounding box center [469, 218] width 278 height 142
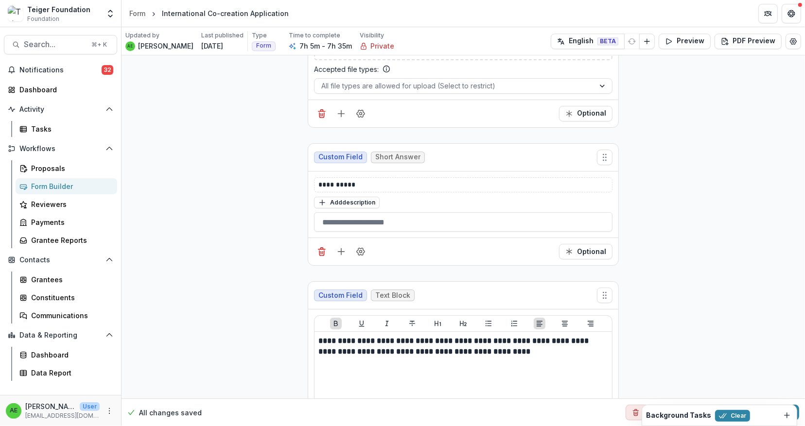
scroll to position [8902, 0]
click at [500, 335] on p "**********" at bounding box center [463, 345] width 290 height 21
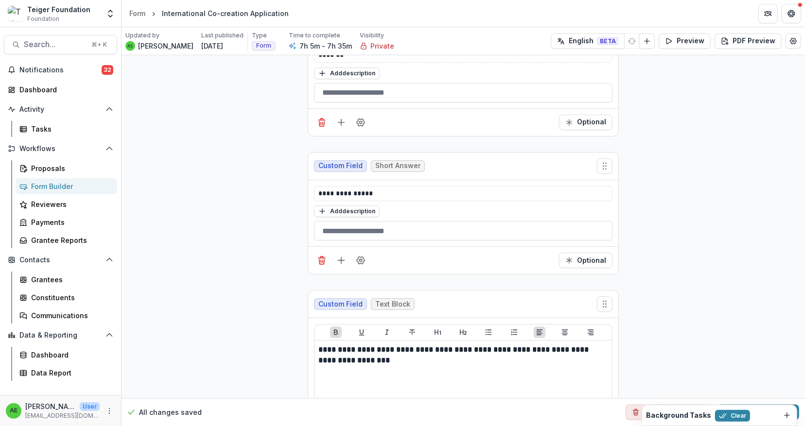
scroll to position [17371, 0]
click at [435, 344] on p "**********" at bounding box center [463, 354] width 290 height 21
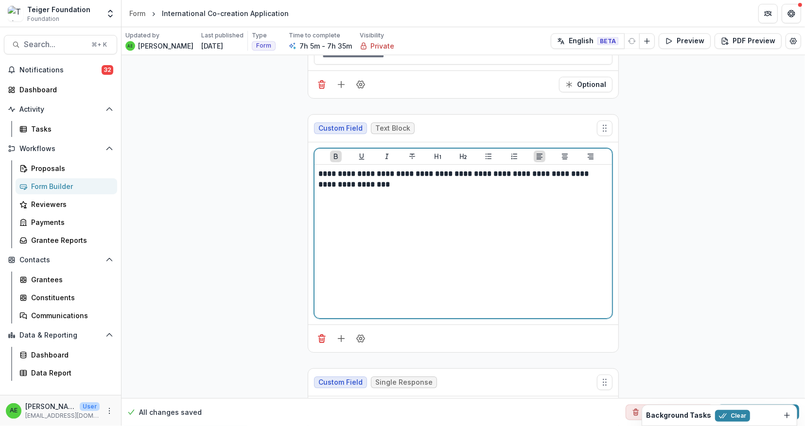
scroll to position [17541, 0]
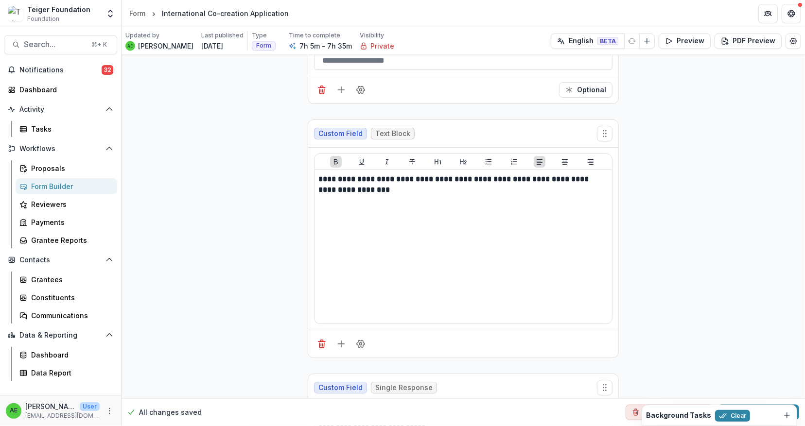
click at [424, 379] on p "**********" at bounding box center [463, 420] width 291 height 20
drag, startPoint x: 455, startPoint y: 286, endPoint x: 295, endPoint y: 268, distance: 161.5
copy p "**********"
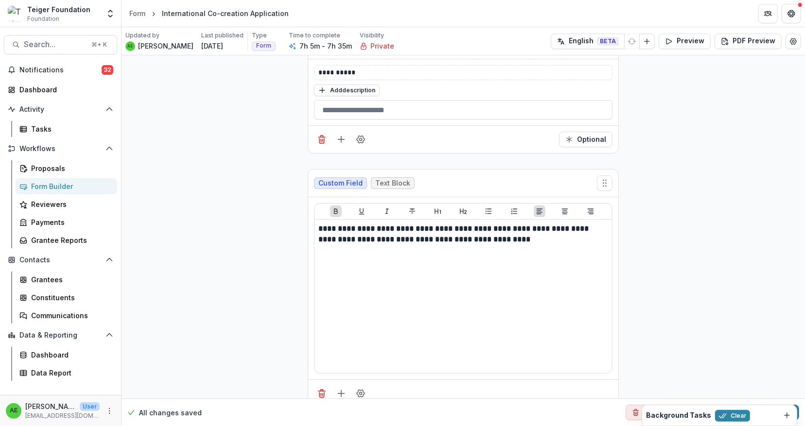
scroll to position [9042, 0]
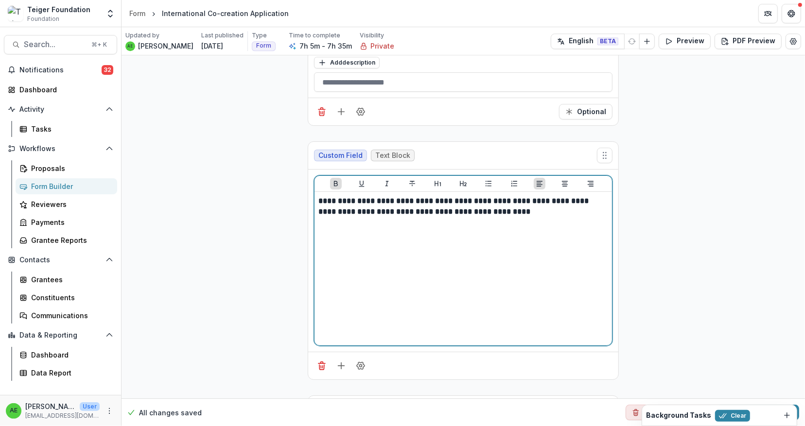
click at [464, 197] on strong "**********" at bounding box center [454, 206] width 272 height 18
click at [368, 197] on strong "**********" at bounding box center [454, 206] width 272 height 18
drag, startPoint x: 373, startPoint y: 124, endPoint x: 492, endPoint y: 129, distance: 118.7
click at [492, 197] on strong "**********" at bounding box center [454, 206] width 272 height 18
copy strong "**********"
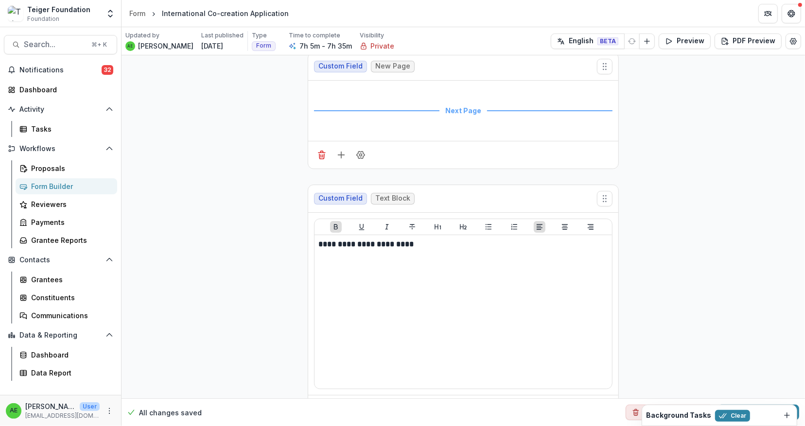
scroll to position [0, 0]
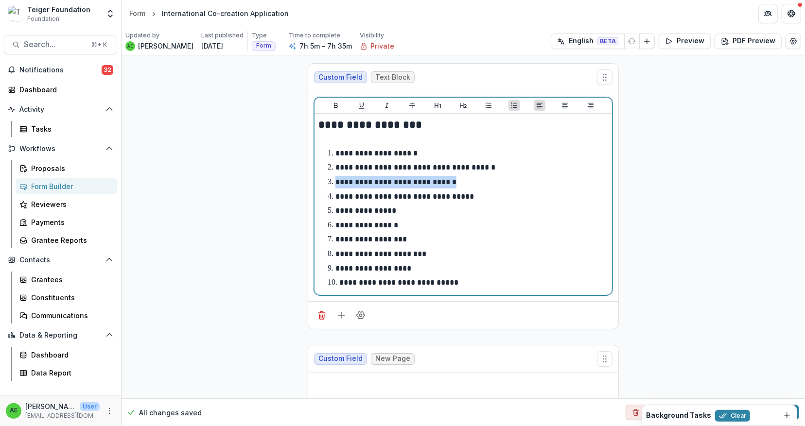
drag, startPoint x: 453, startPoint y: 183, endPoint x: 293, endPoint y: 184, distance: 160.9
copy p "**********"
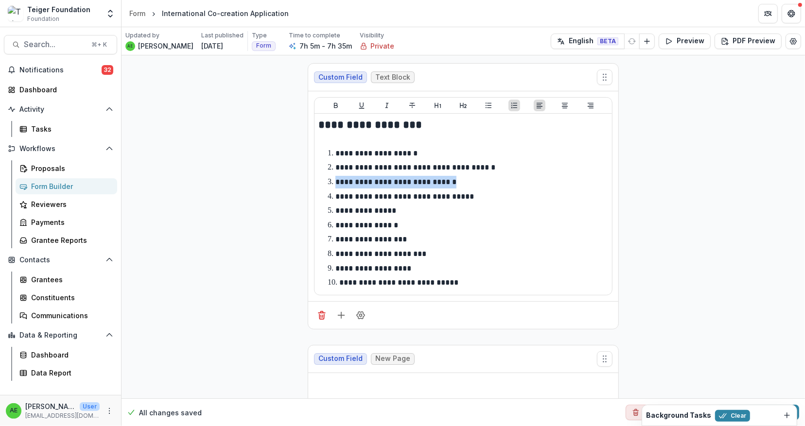
click at [59, 185] on div "Form Builder" at bounding box center [70, 186] width 78 height 10
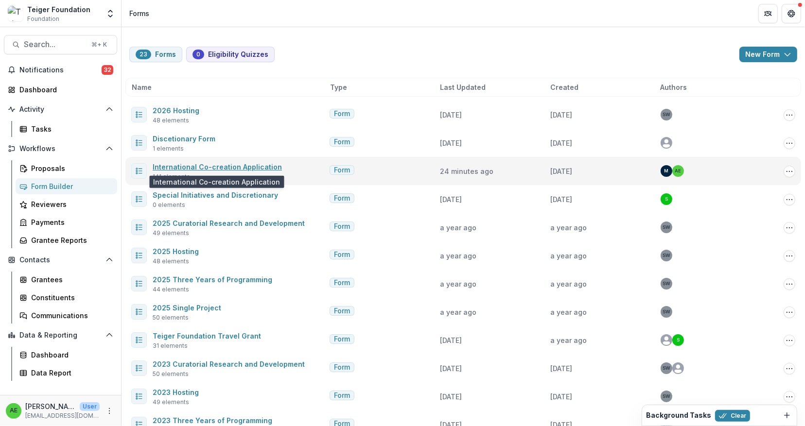
click at [210, 168] on link "International Co-creation Application" at bounding box center [217, 167] width 129 height 8
